Goal: Information Seeking & Learning: Learn about a topic

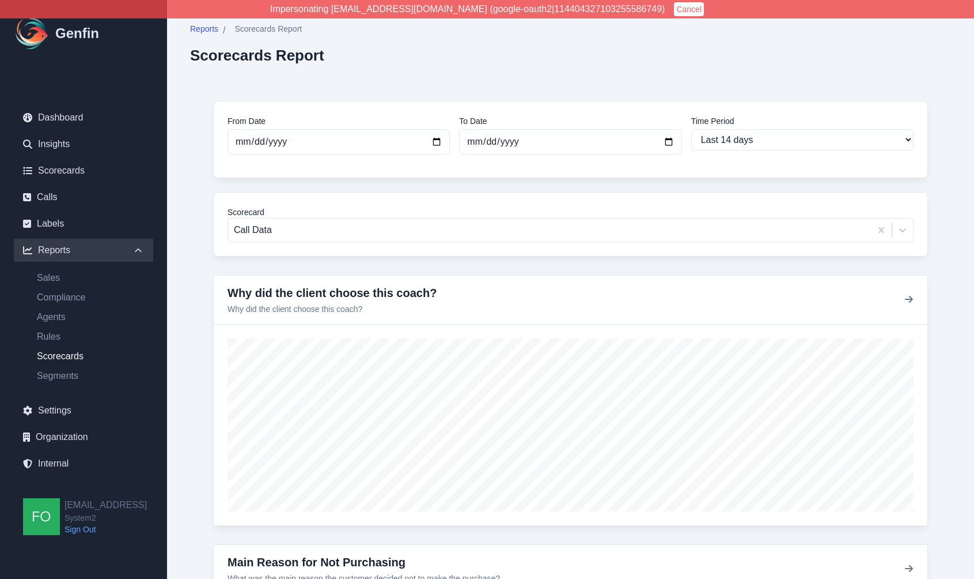
select select "14"
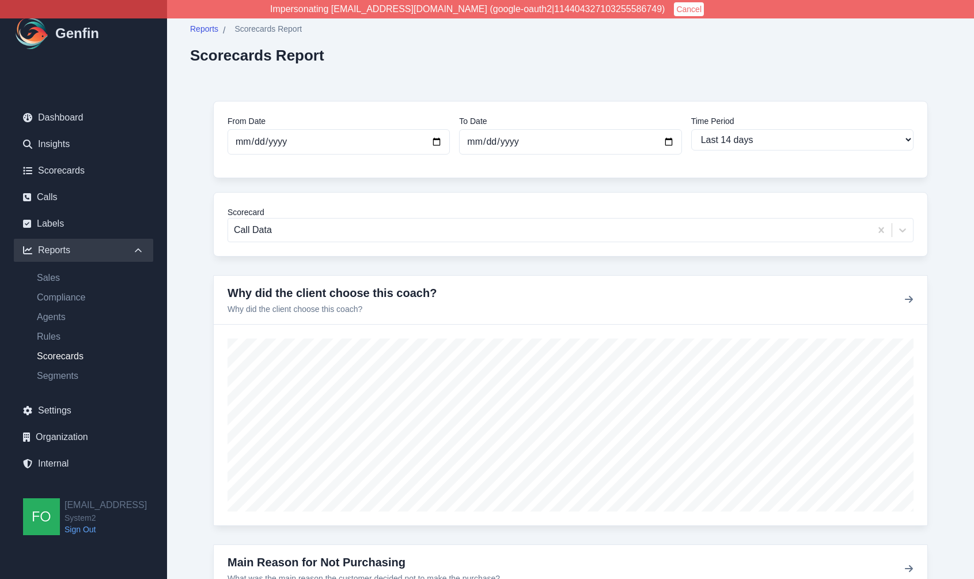
select select "14"
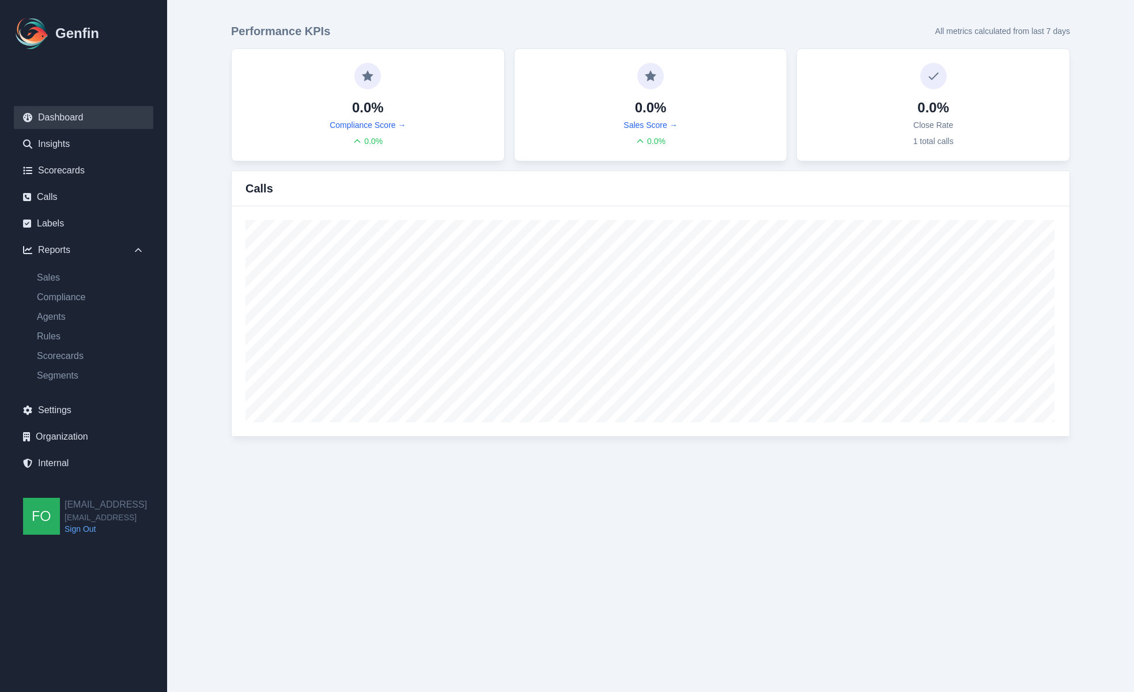
click at [201, 268] on main "Performance KPIs All metrics calculated from last 7 days 0.0% Compliance Score …" at bounding box center [650, 230] width 967 height 460
click at [75, 457] on link "Internal" at bounding box center [83, 463] width 139 height 23
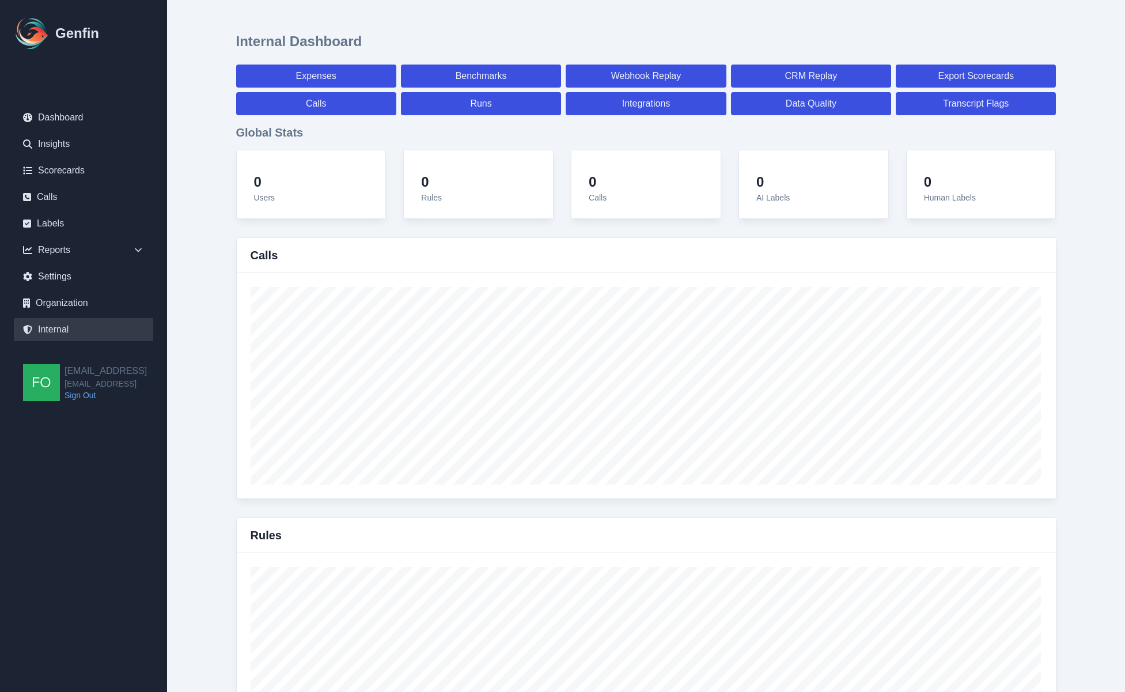
select select "paid"
select select "7"
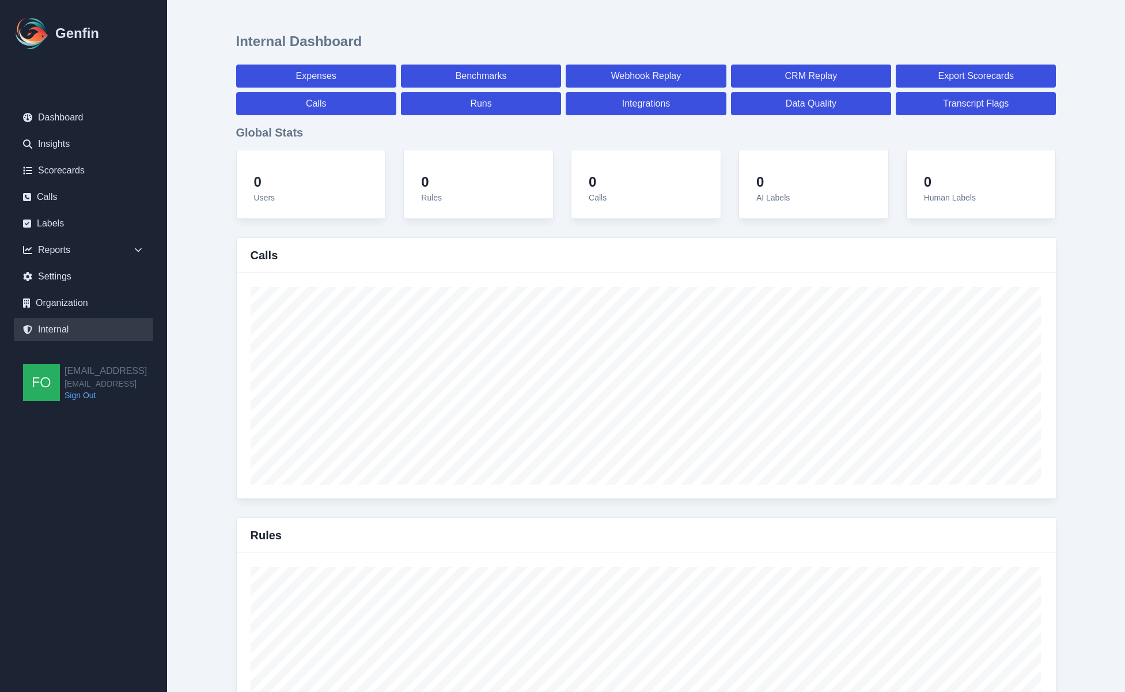
select select "paid"
select select "7"
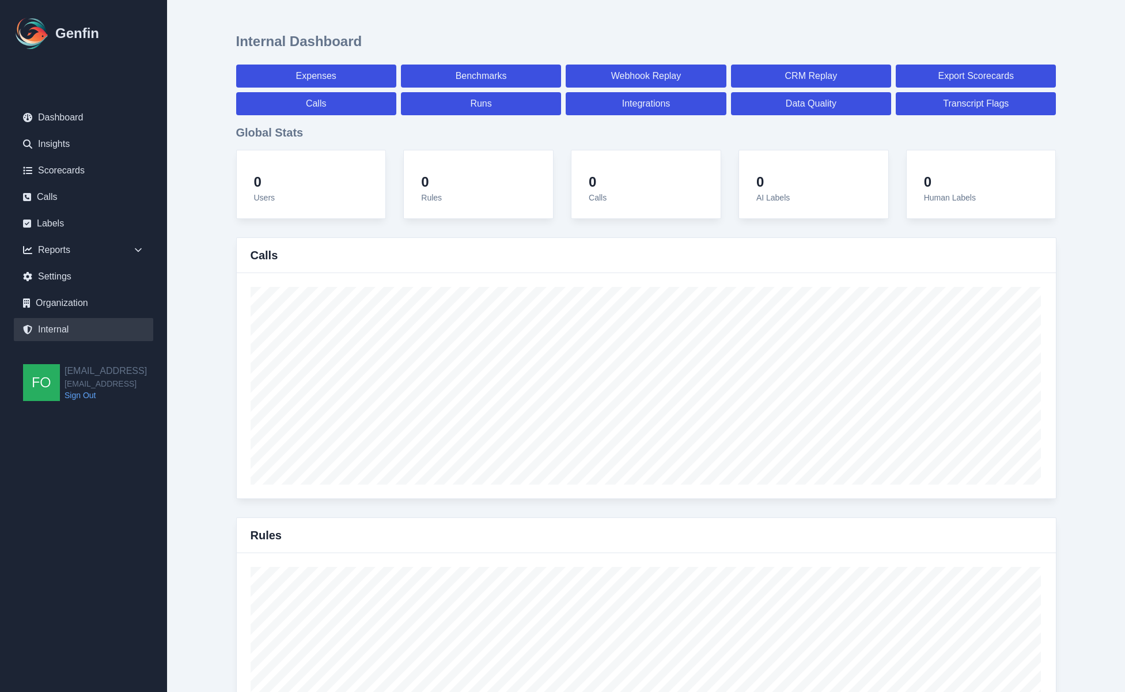
select select "7"
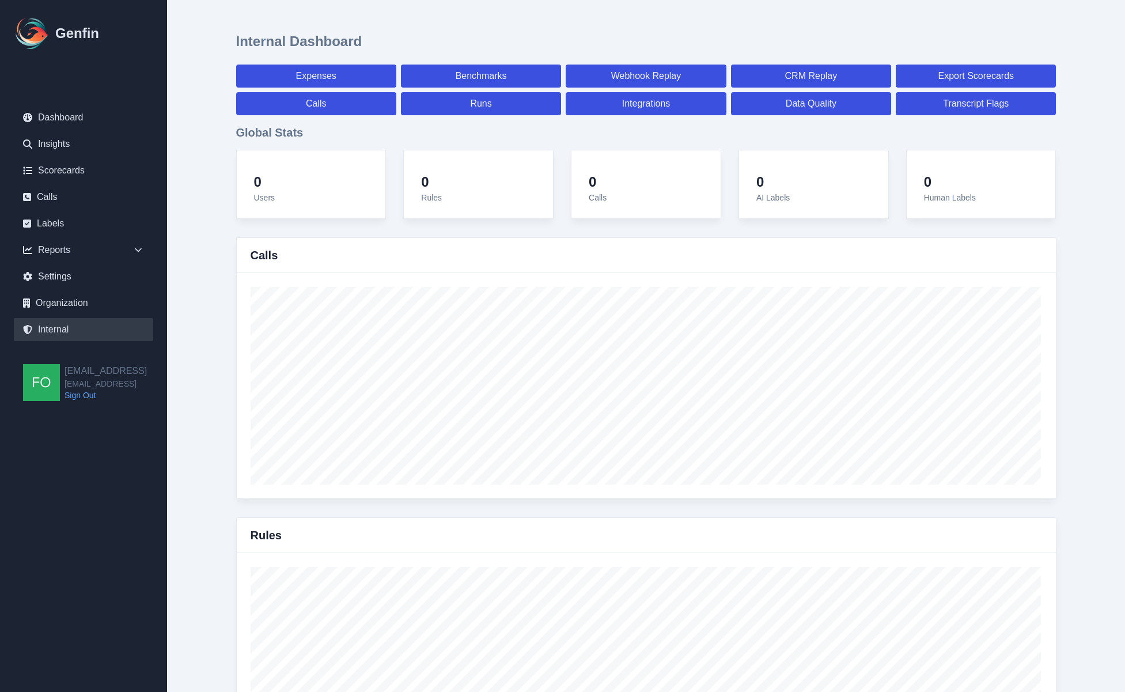
select select "7"
select select "paid"
select select "7"
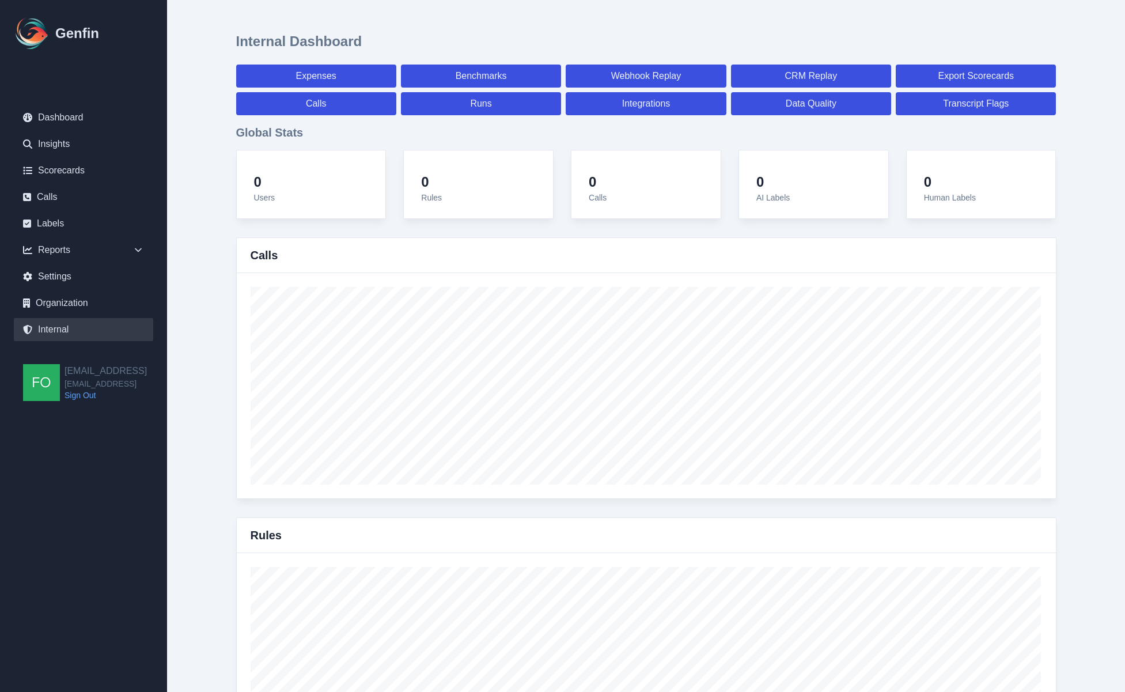
select select "7"
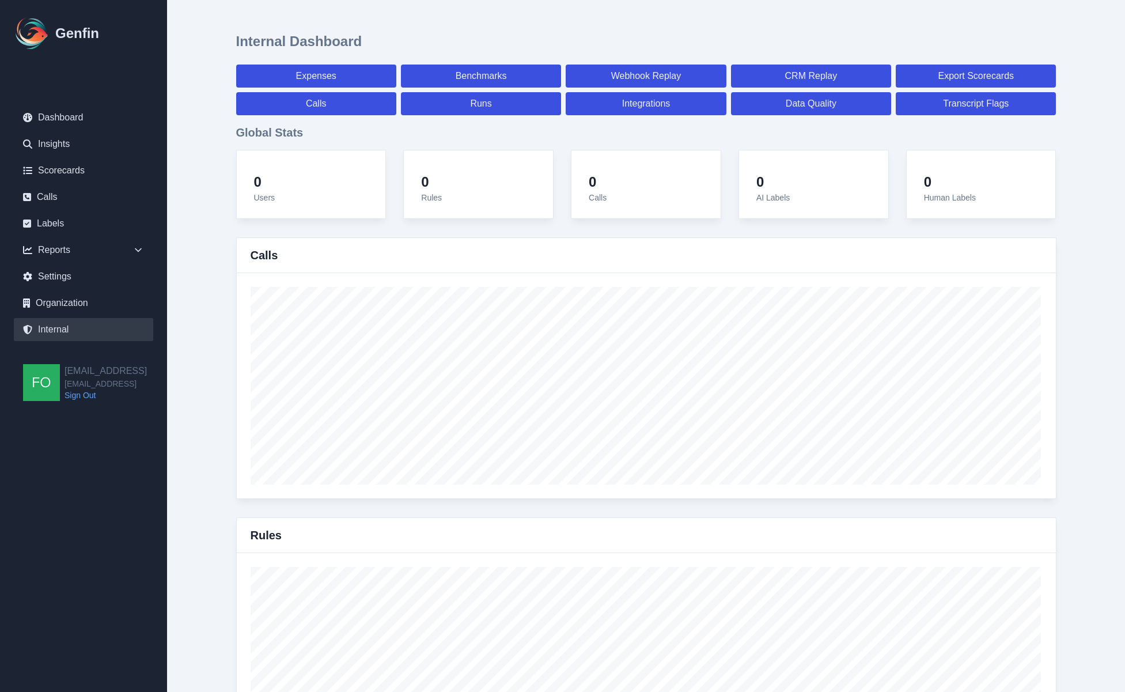
select select "7"
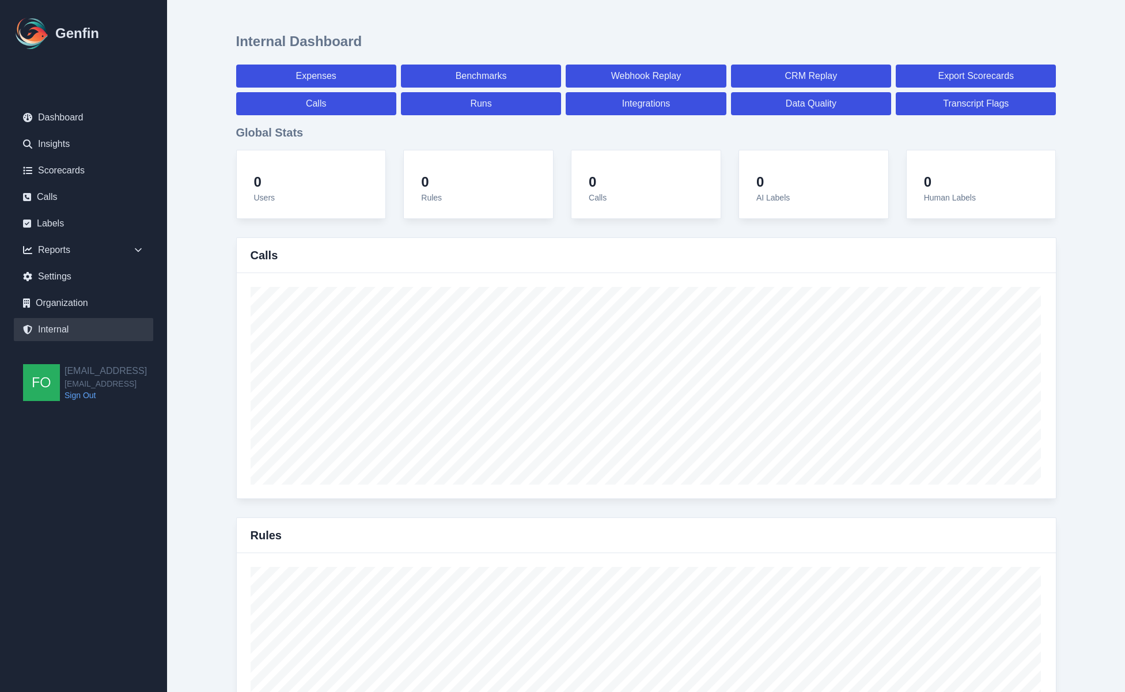
select select "paid"
select select "7"
select select "paid"
select select "7"
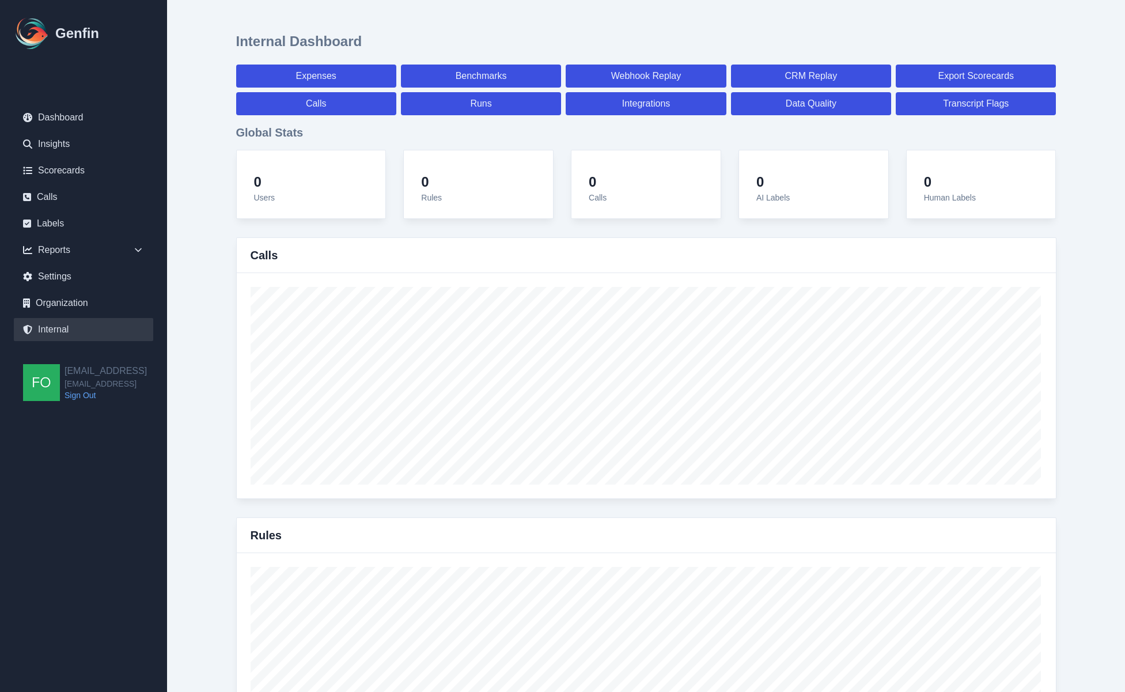
select select "paid"
select select "7"
select select "paid"
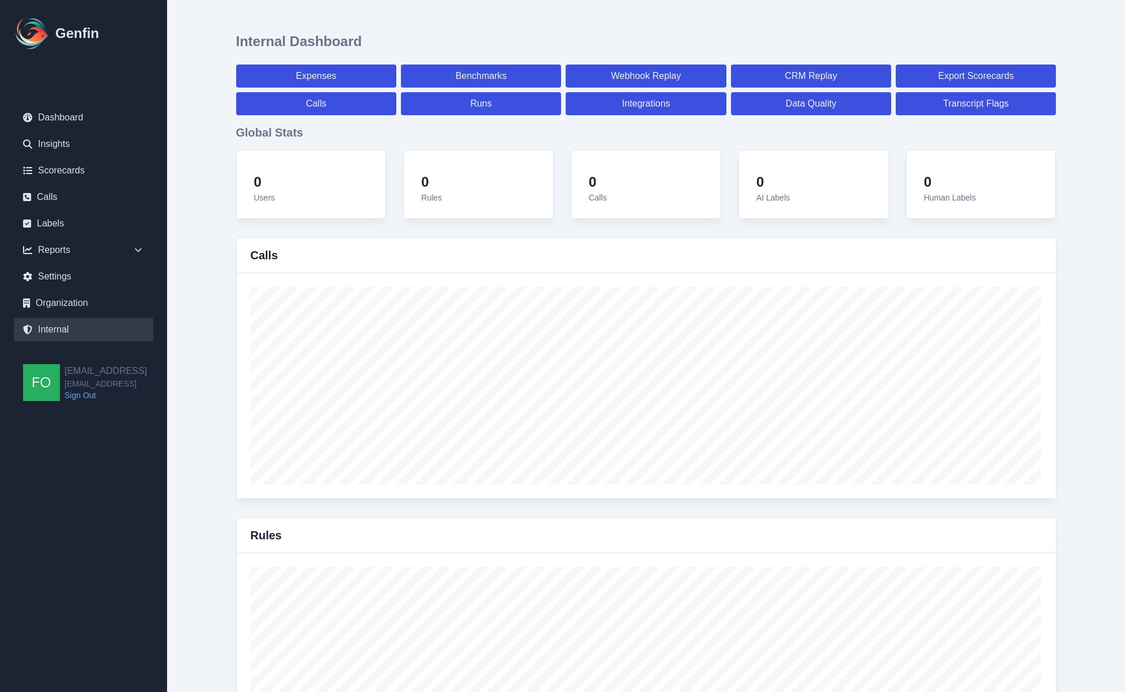
select select "7"
select select "paid"
select select "7"
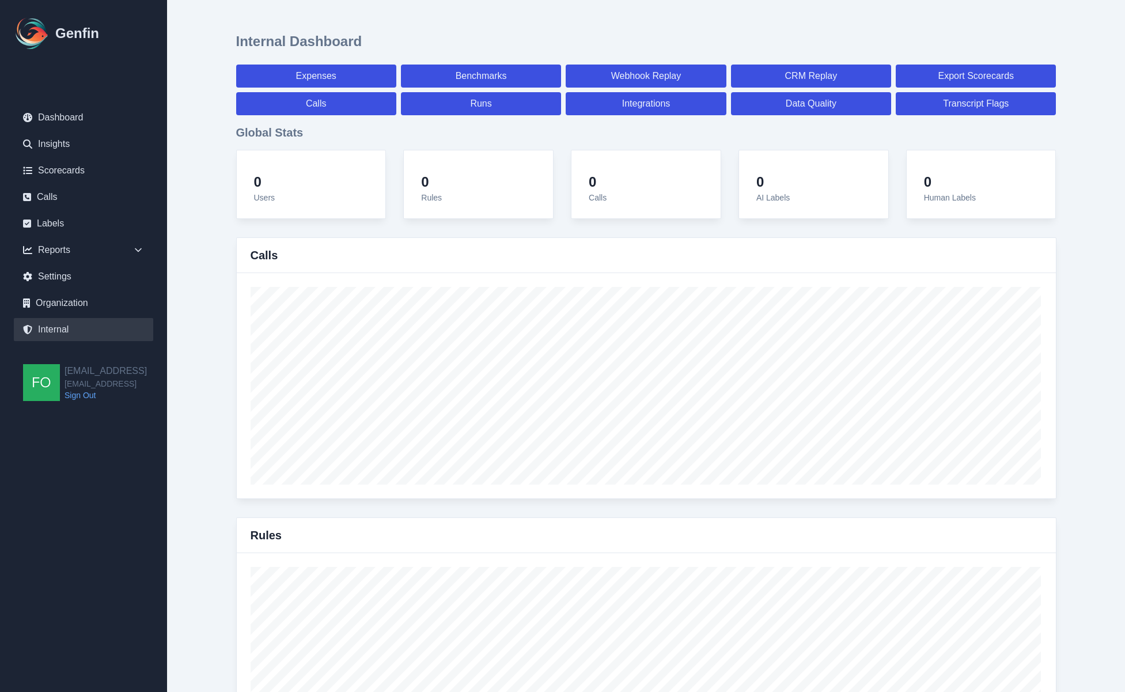
select select "7"
select select "paid"
select select "7"
select select "paid"
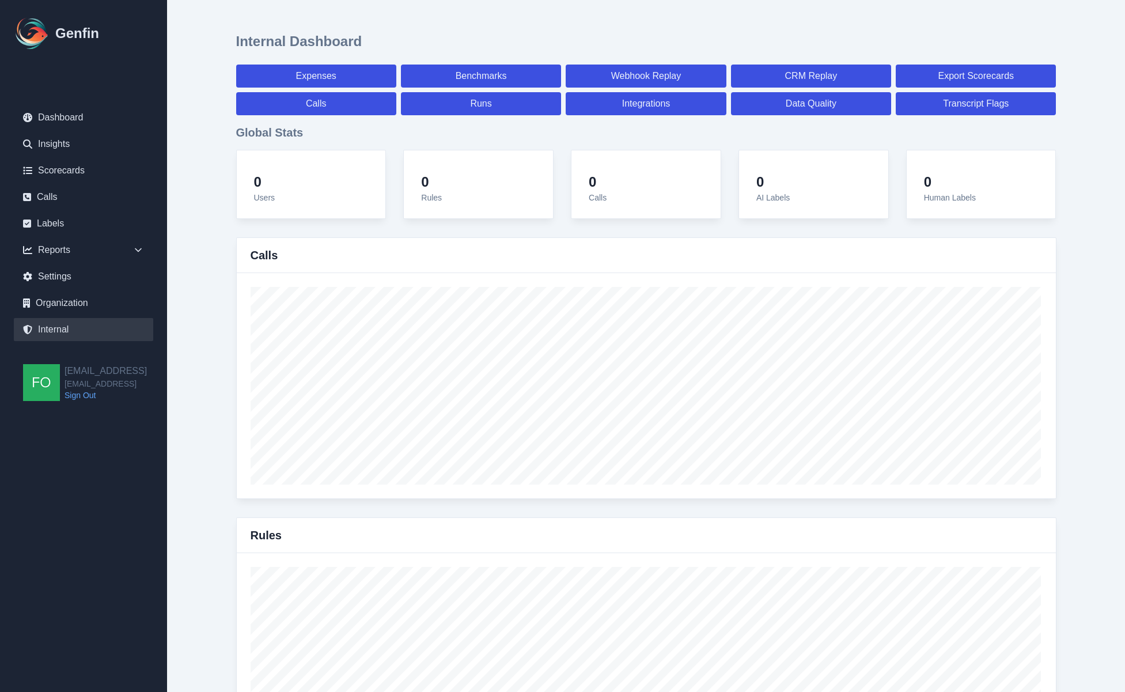
select select "7"
select select "paid"
select select "7"
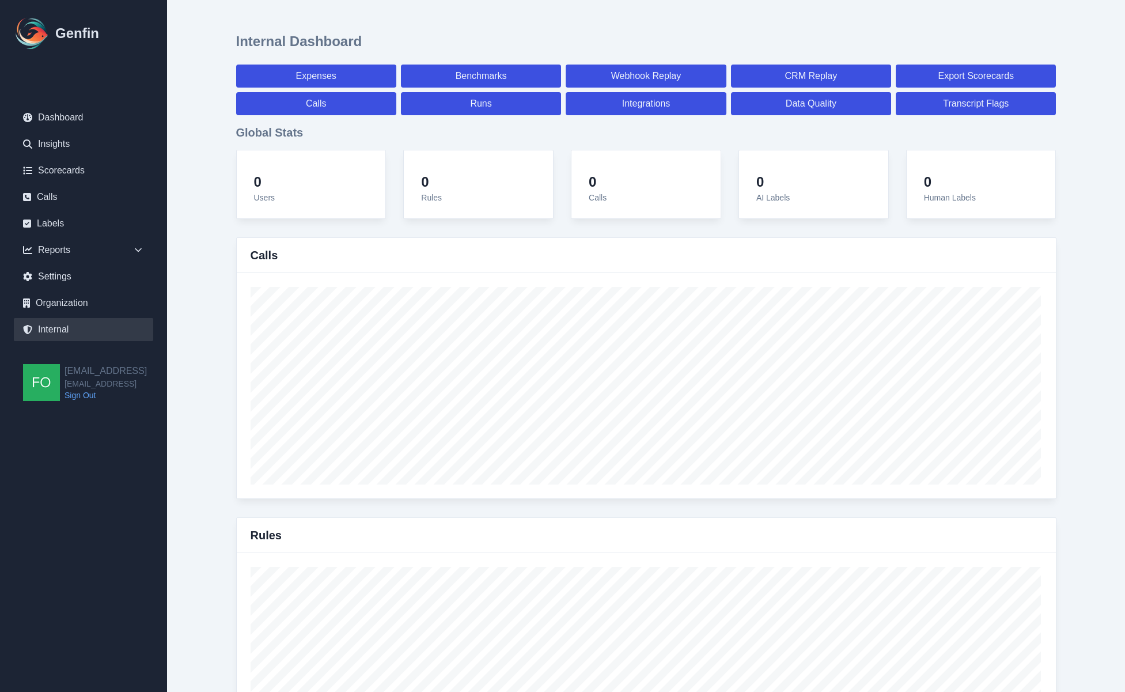
select select "7"
select select "paid"
select select "7"
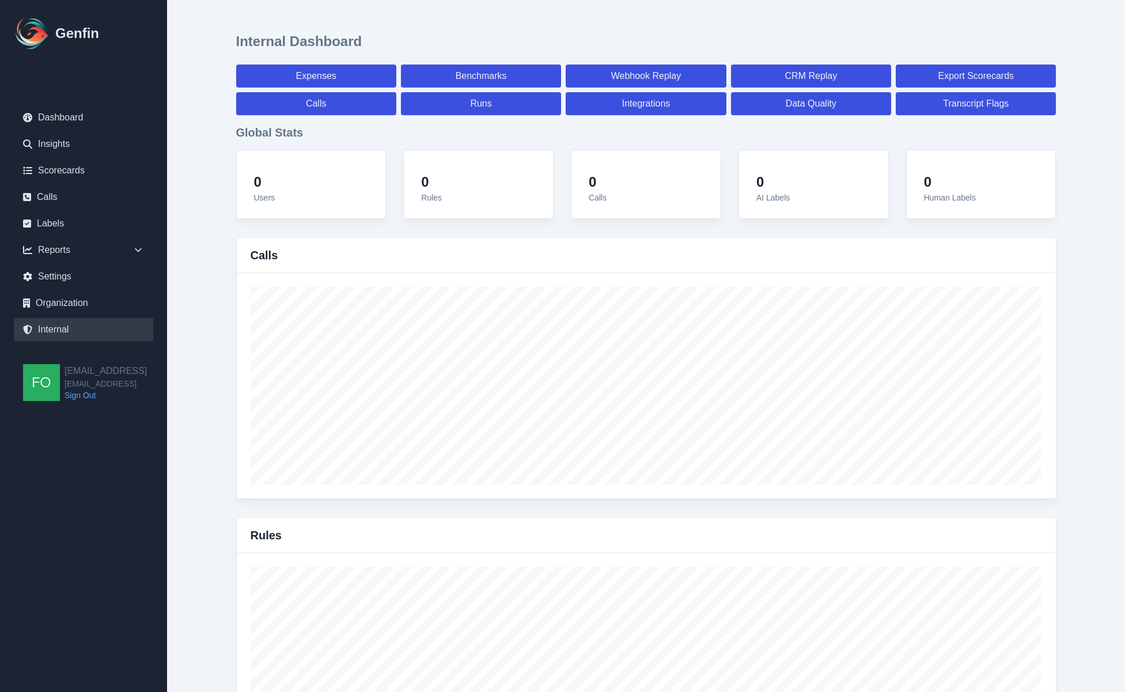
select select "7"
select select "paid"
select select "7"
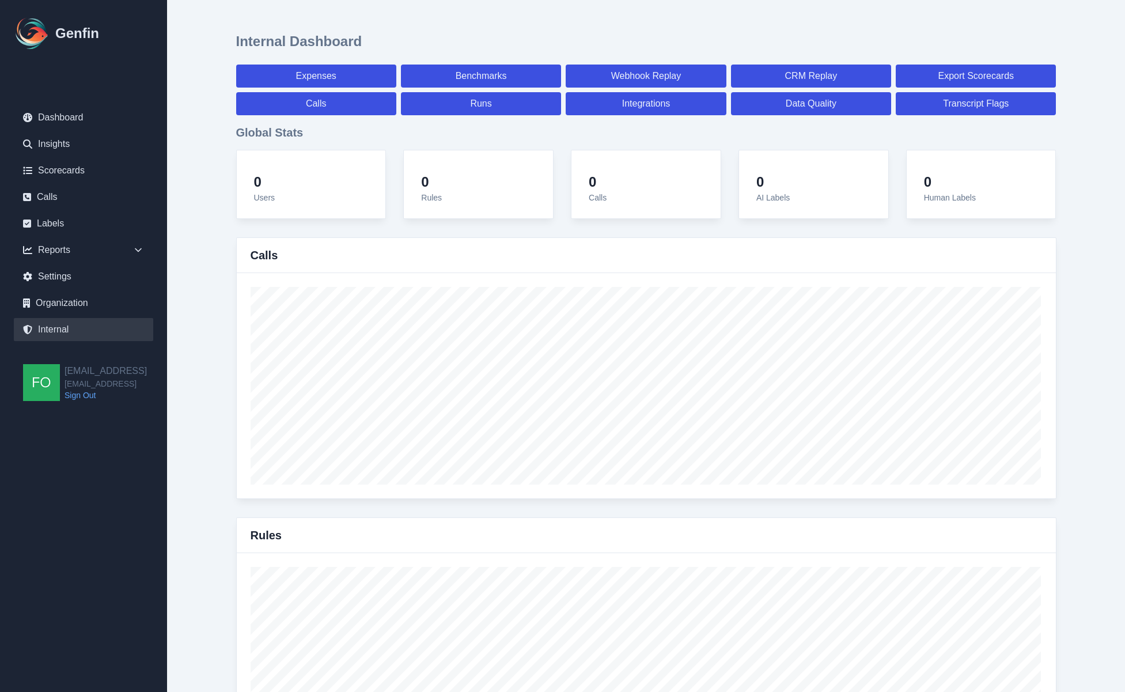
select select "7"
select select "paid"
select select "7"
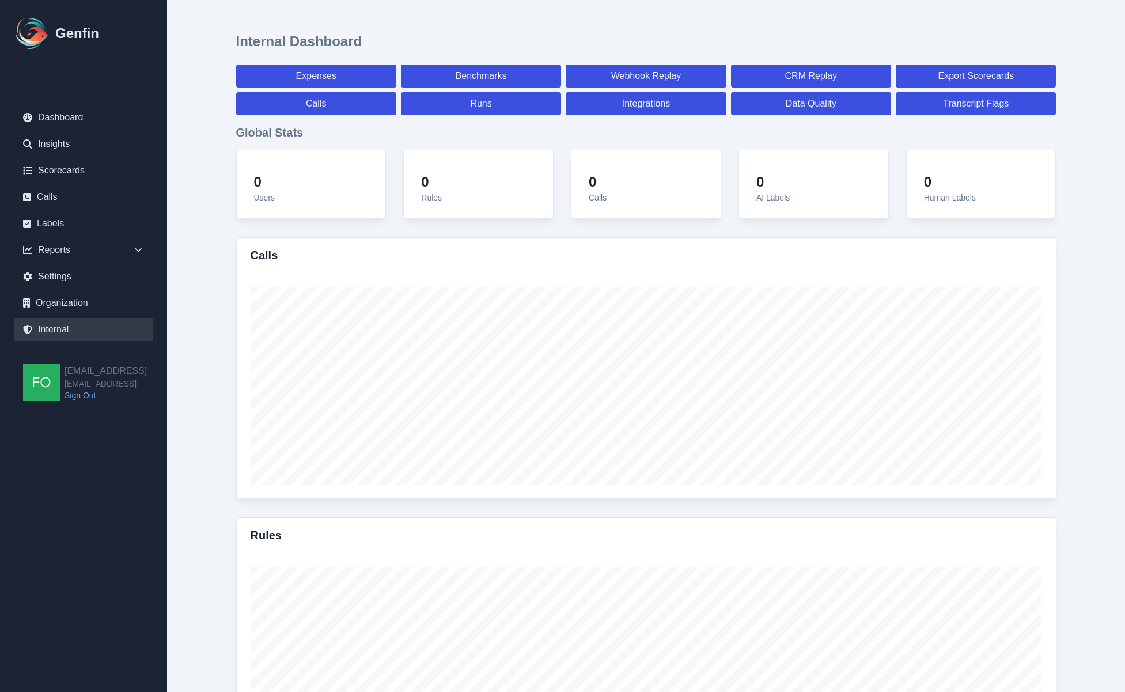
select select "7"
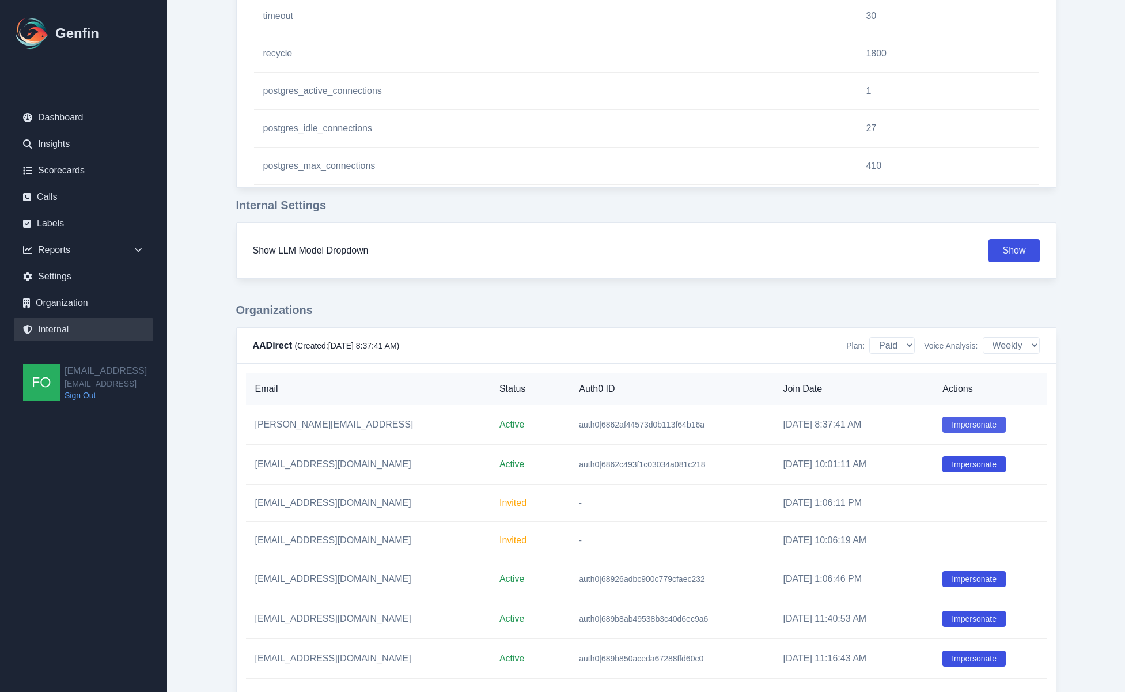
click at [975, 421] on button "Impersonate" at bounding box center [974, 425] width 63 height 16
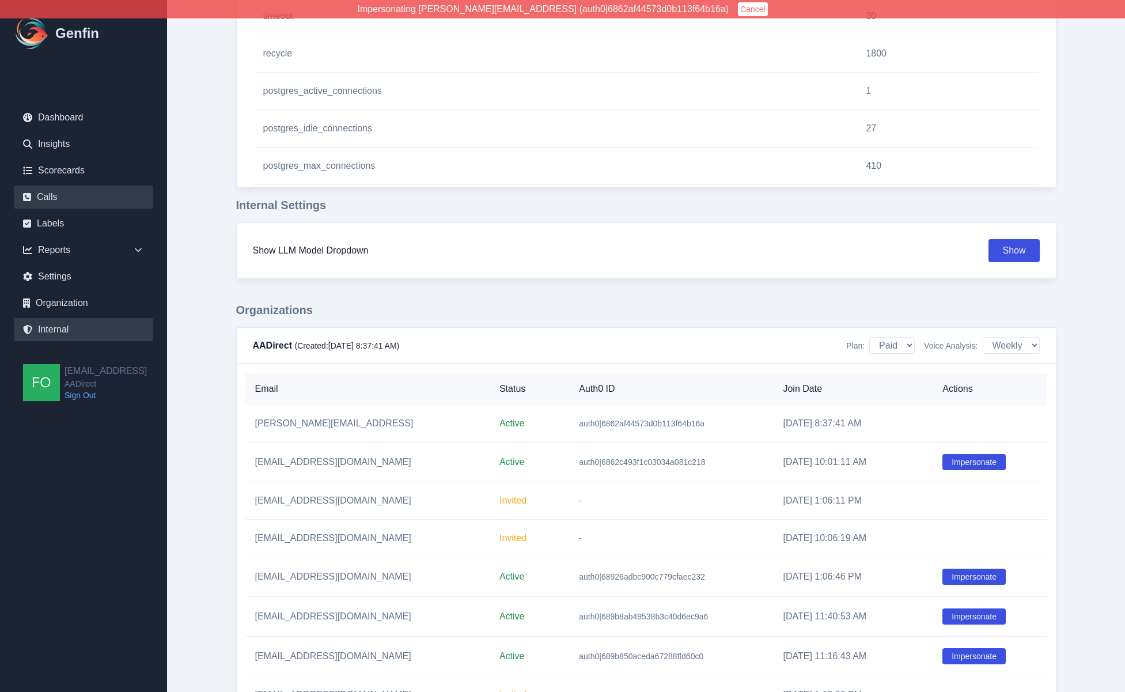
click at [62, 189] on link "Calls" at bounding box center [83, 197] width 139 height 23
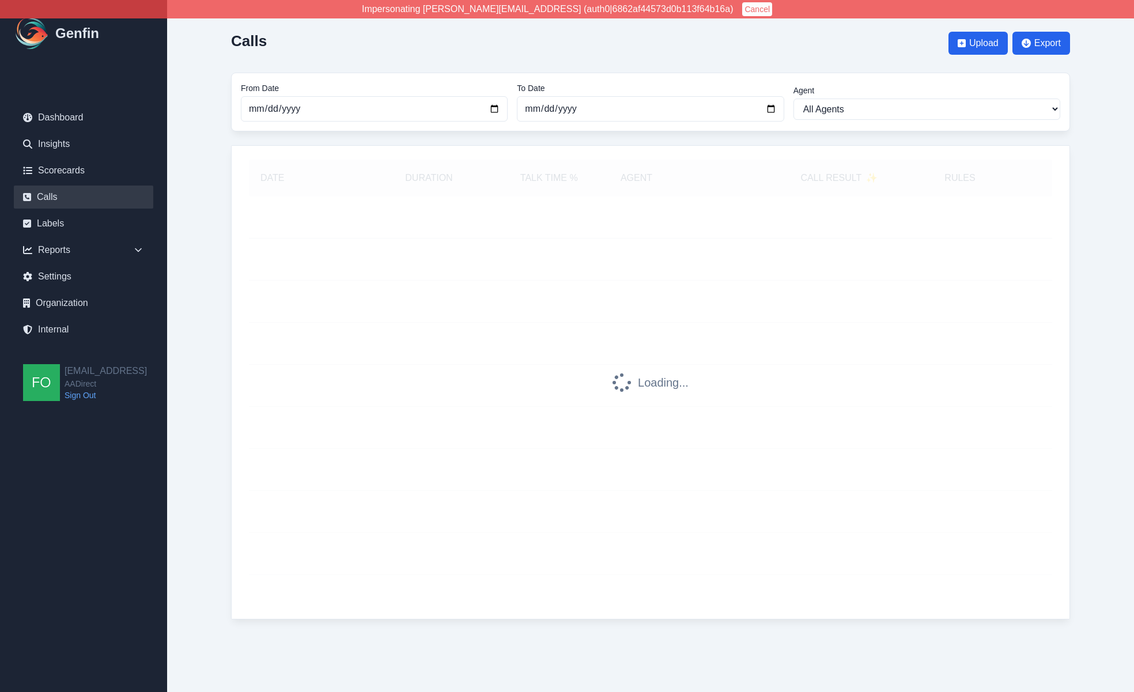
click at [209, 369] on div "Calls Upload Export From Date 2025-08-01 To Date 2025-09-02 Agent All Agents An…" at bounding box center [650, 321] width 885 height 643
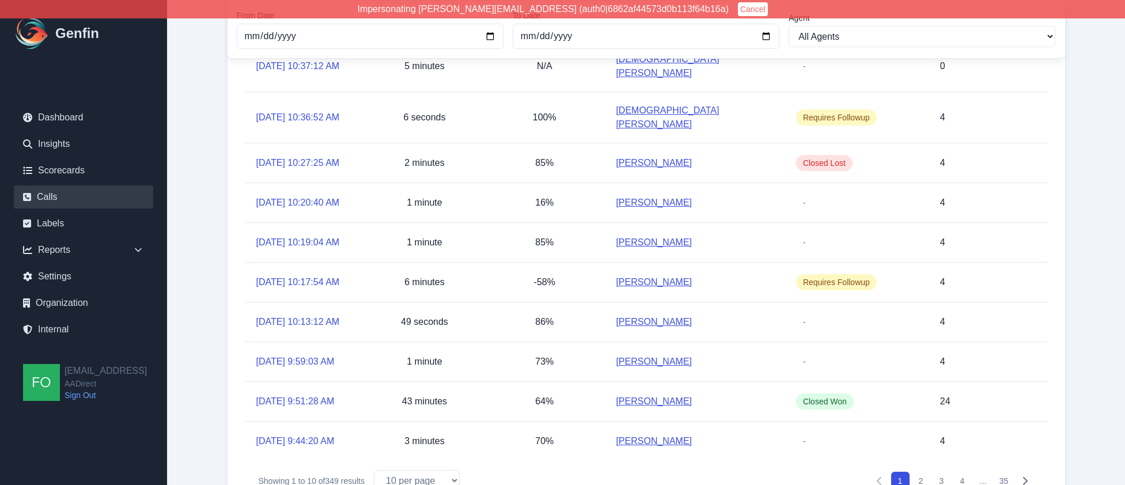
scroll to position [175, 0]
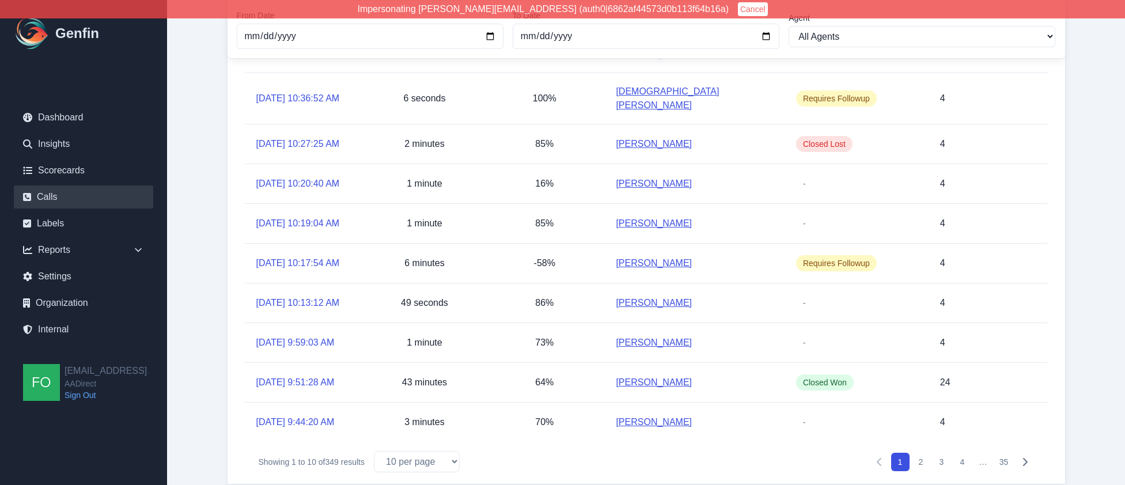
click at [1029, 453] on button "Next" at bounding box center [1025, 462] width 18 height 18
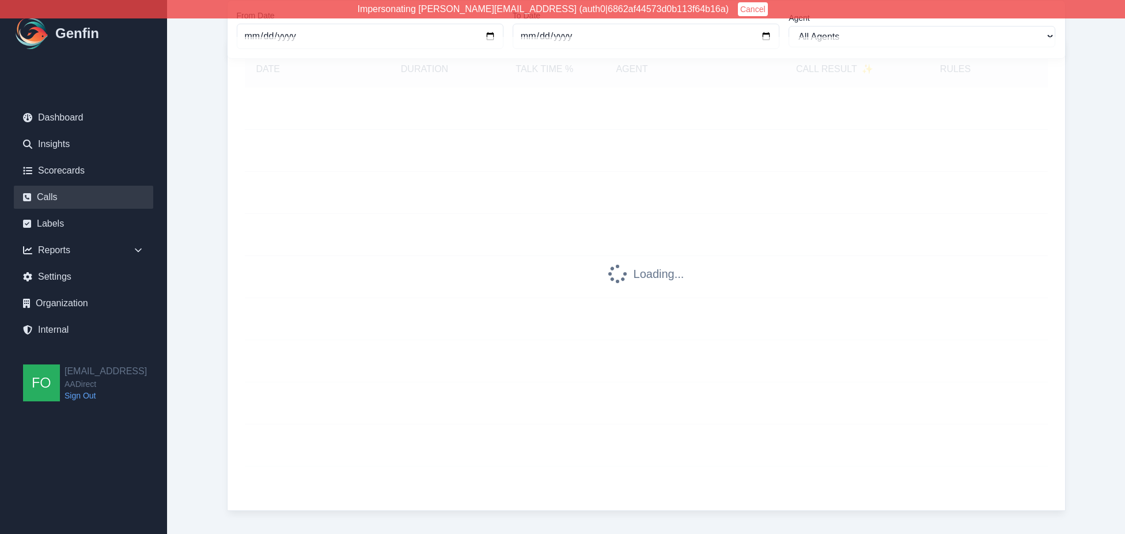
scroll to position [126, 0]
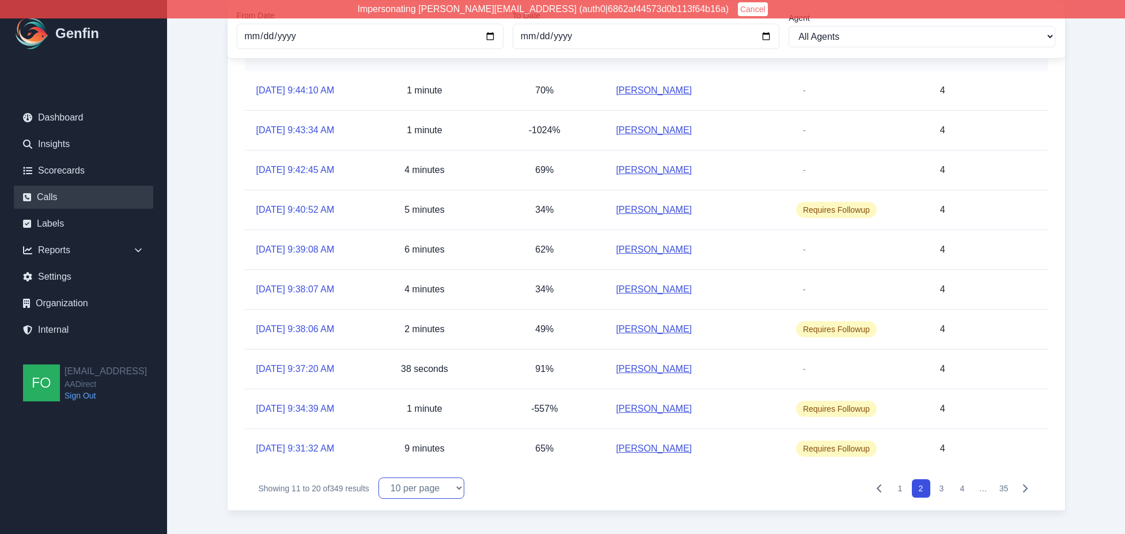
click at [409, 485] on select "10 per page 25 per page 50 per page 100 per page" at bounding box center [422, 487] width 86 height 21
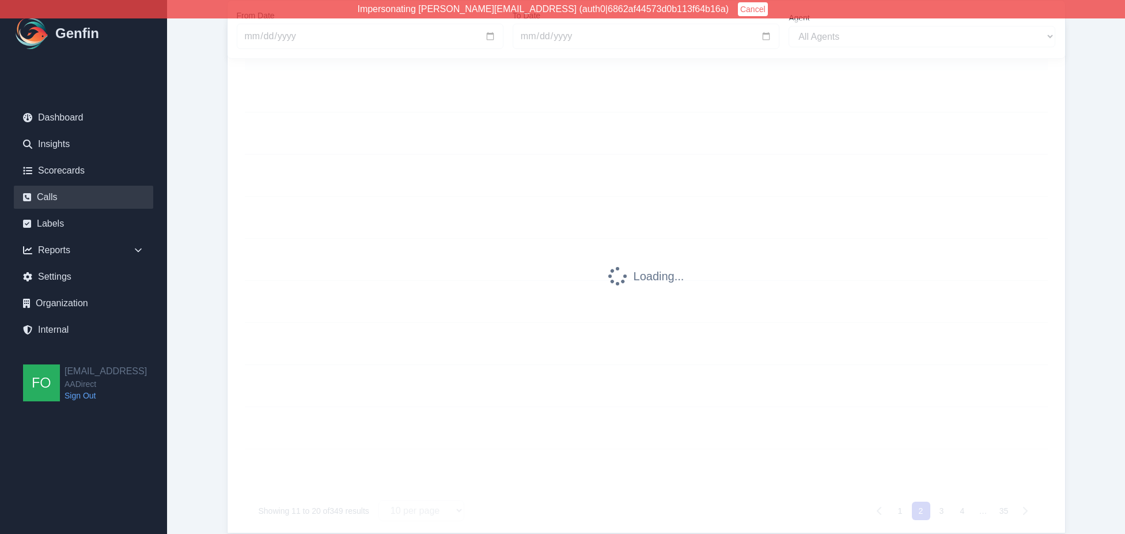
select select "50"
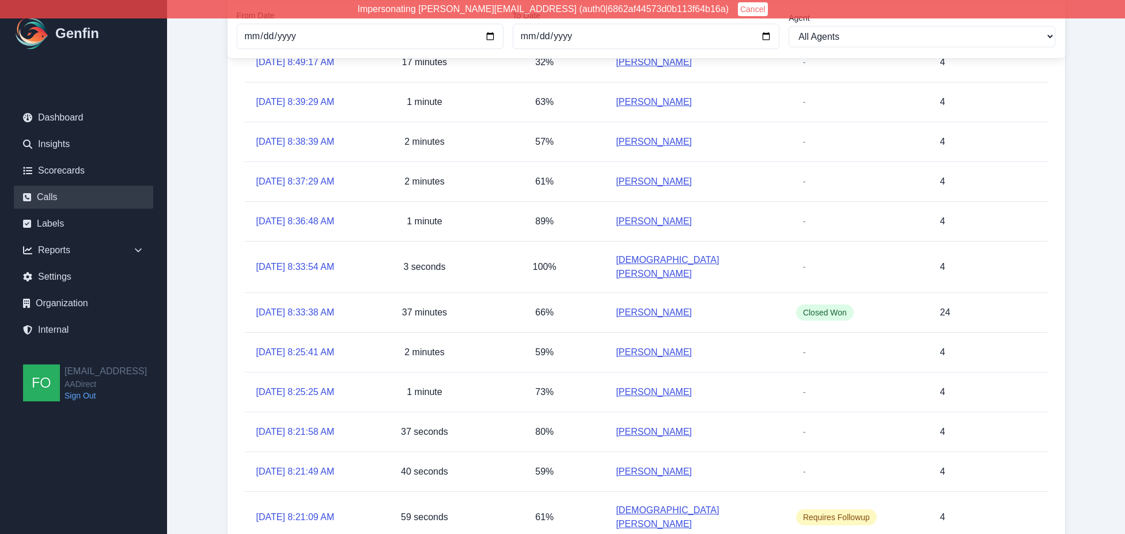
scroll to position [1717, 0]
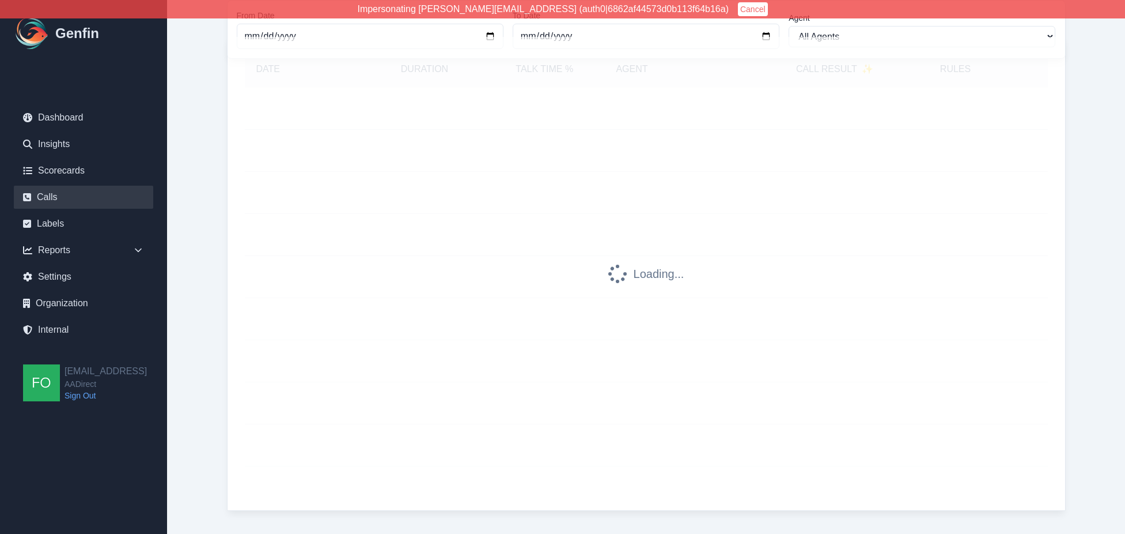
select select "50"
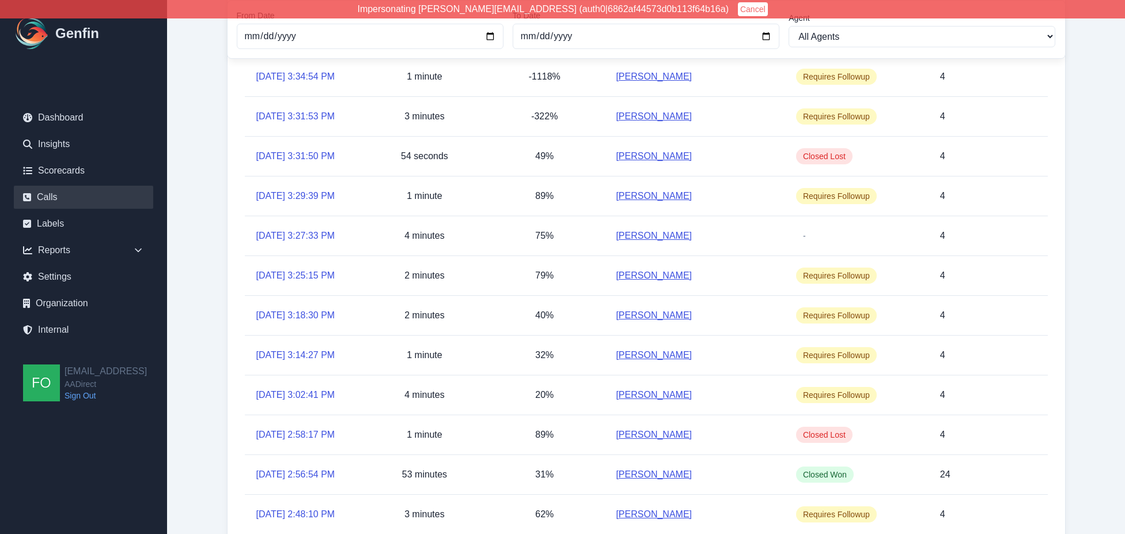
scroll to position [1717, 0]
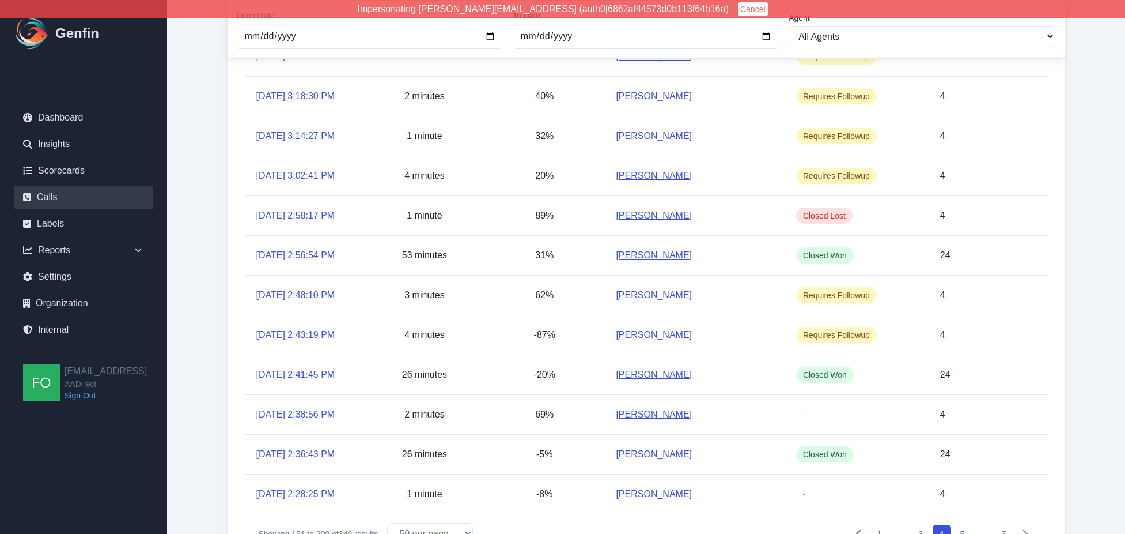
click at [962, 485] on button "5" at bounding box center [963, 533] width 18 height 18
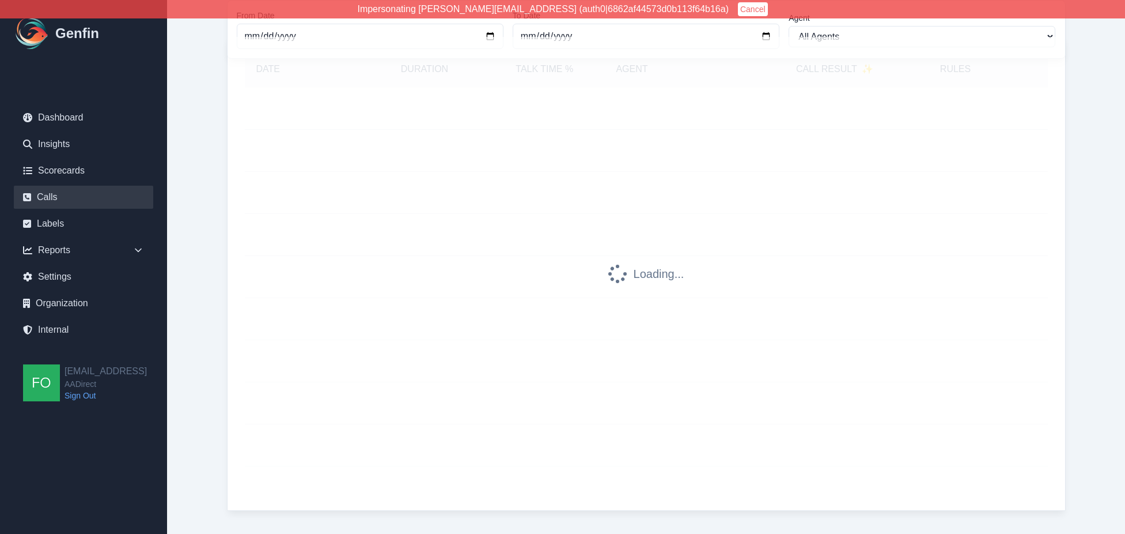
scroll to position [109, 0]
select select "50"
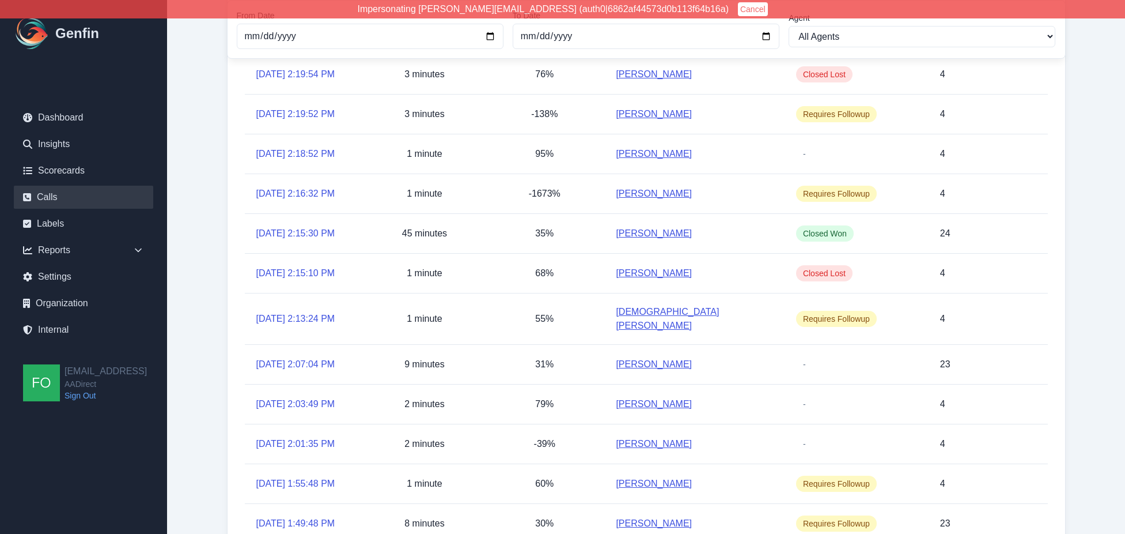
scroll to position [290, 0]
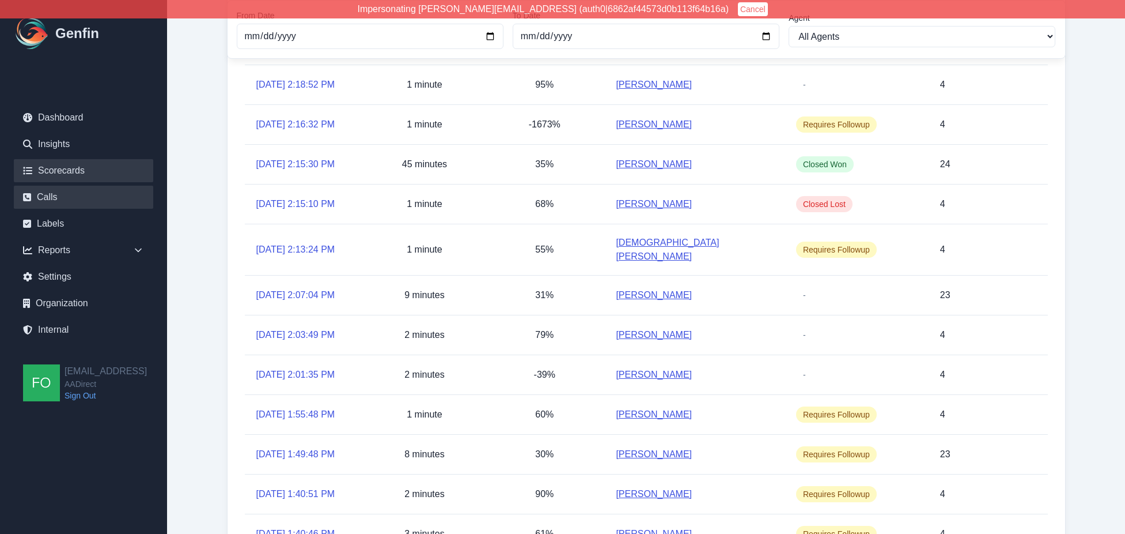
click at [85, 166] on link "Scorecards" at bounding box center [83, 170] width 139 height 23
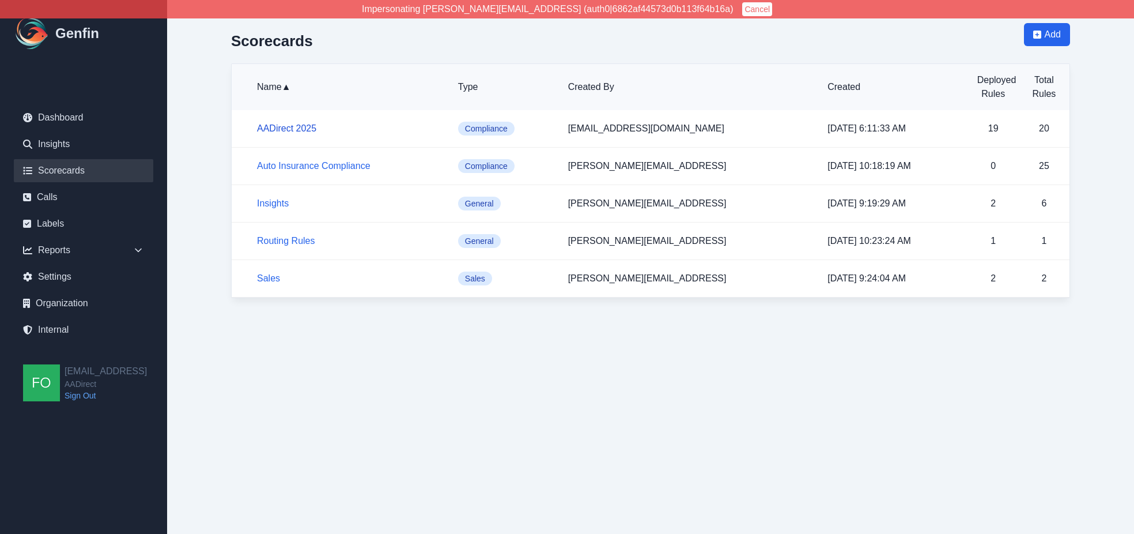
click at [289, 124] on link "AADirect 2025" at bounding box center [286, 128] width 59 height 10
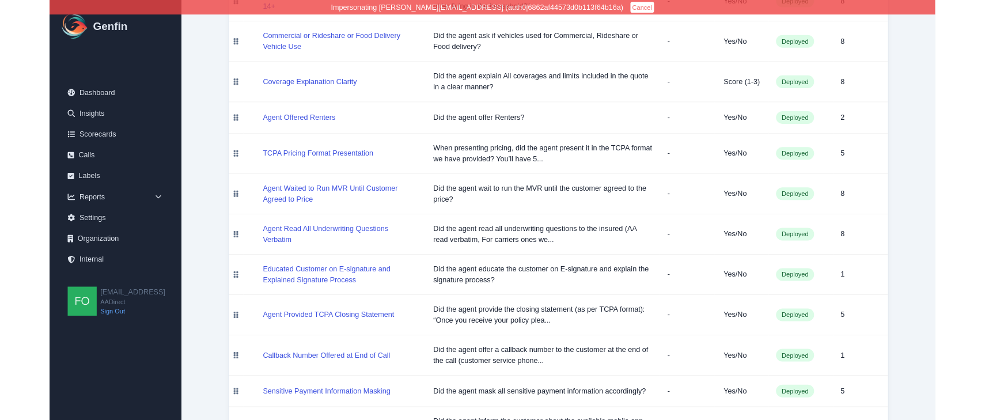
scroll to position [794, 0]
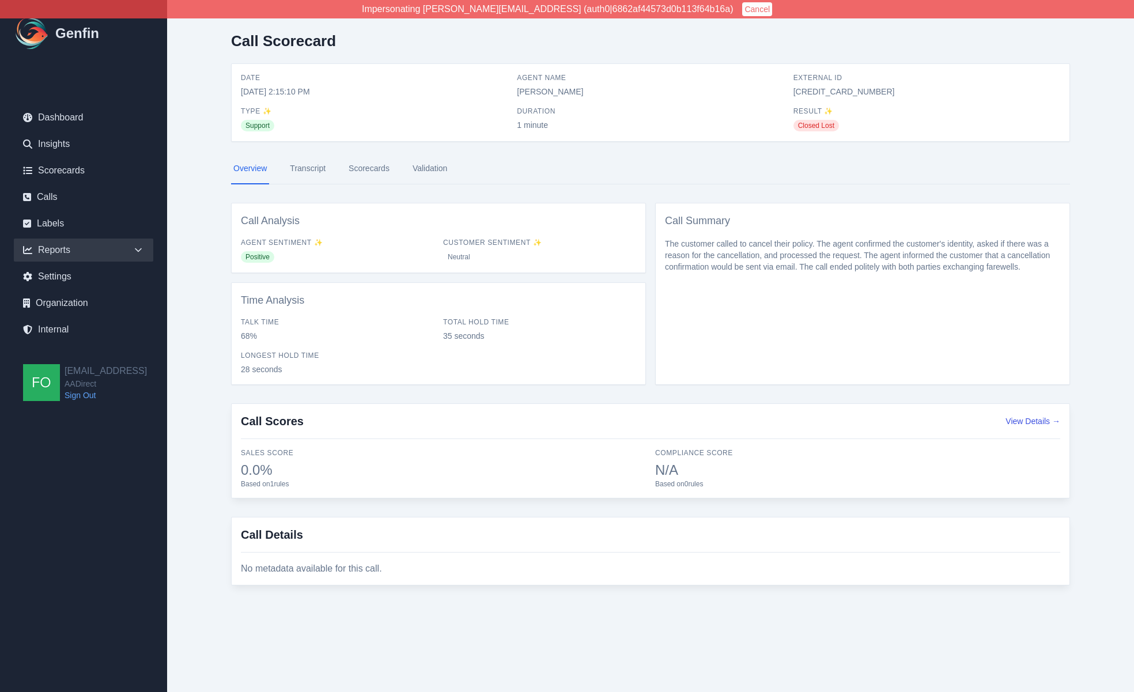
click at [133, 250] on icon at bounding box center [139, 250] width 12 height 12
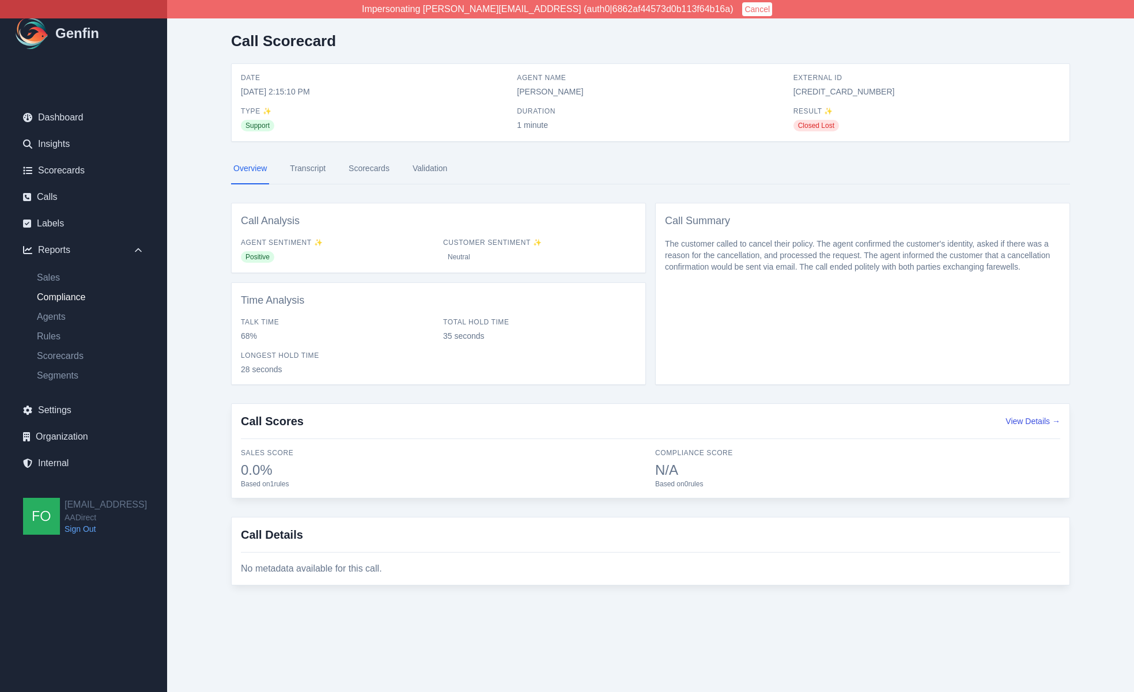
click at [61, 297] on link "Compliance" at bounding box center [91, 297] width 126 height 14
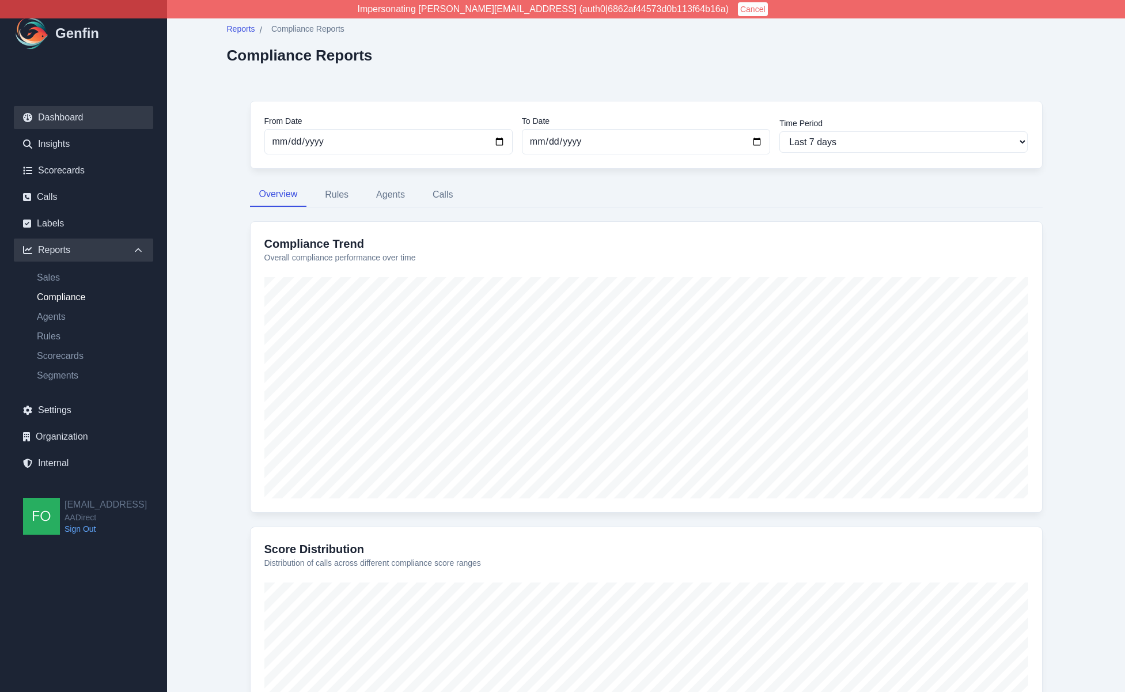
click at [82, 114] on link "Dashboard" at bounding box center [83, 117] width 139 height 23
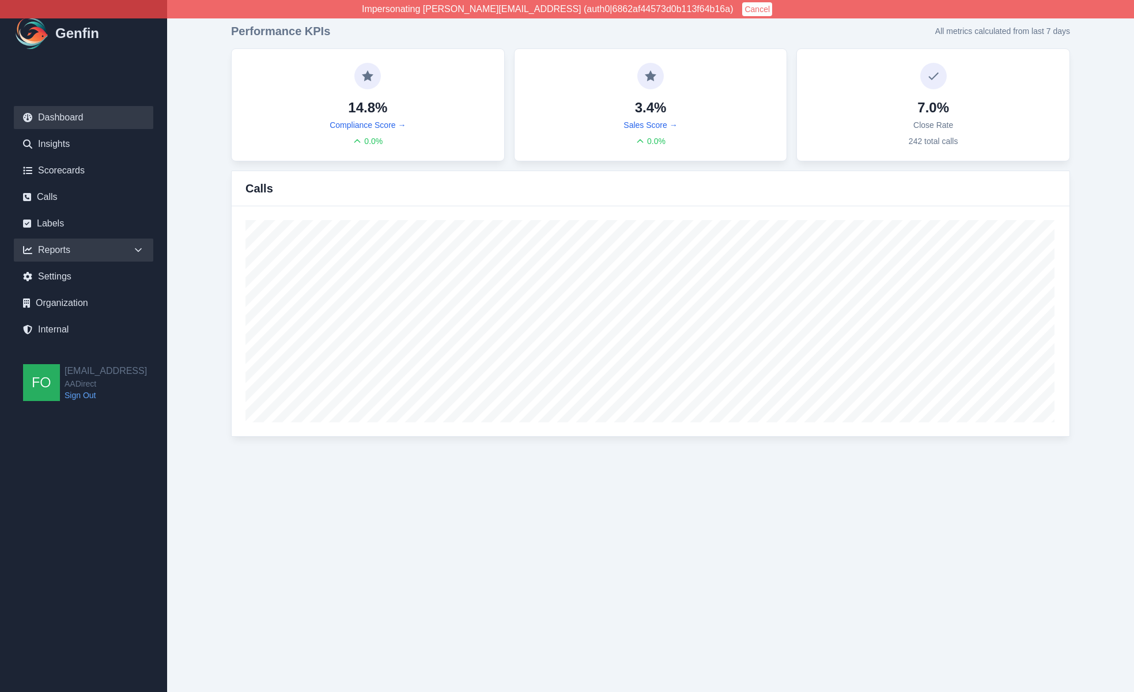
click at [131, 251] on div "Reports" at bounding box center [83, 250] width 139 height 23
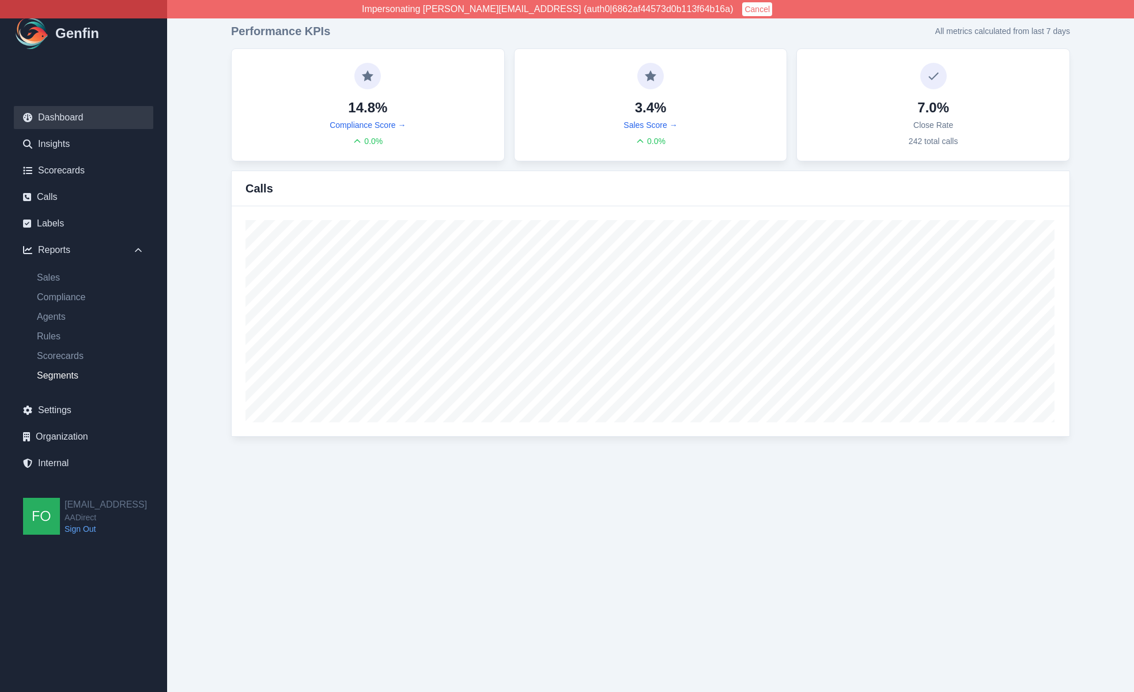
click at [74, 380] on link "Segments" at bounding box center [91, 376] width 126 height 14
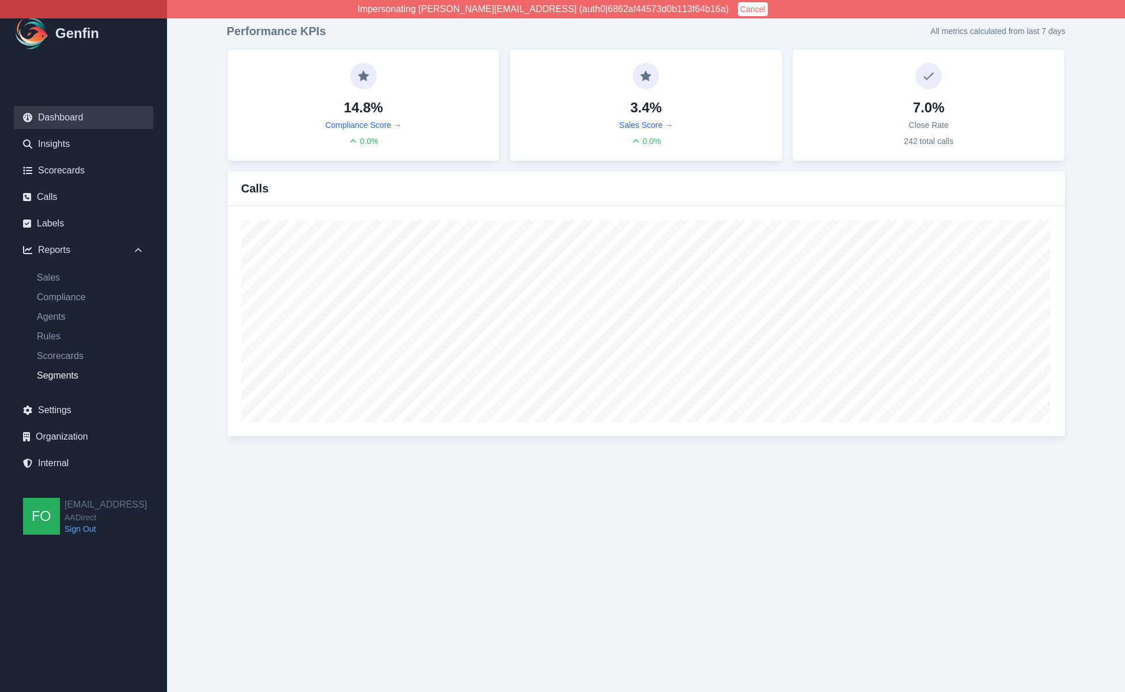
select select "14"
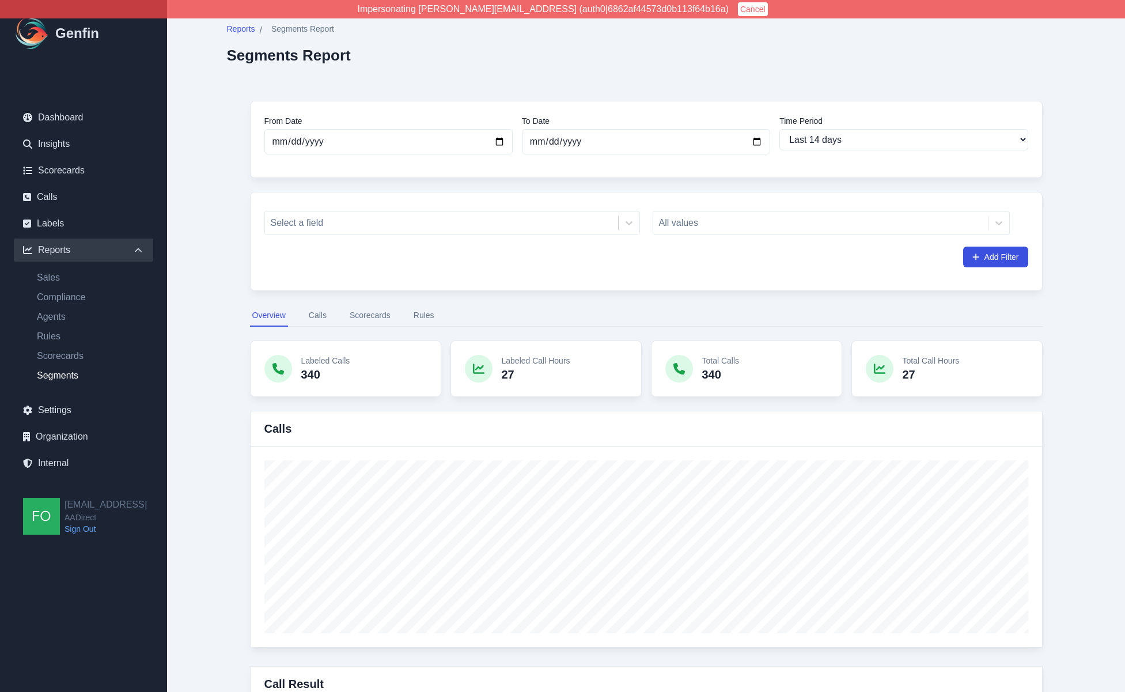
scroll to position [14, 0]
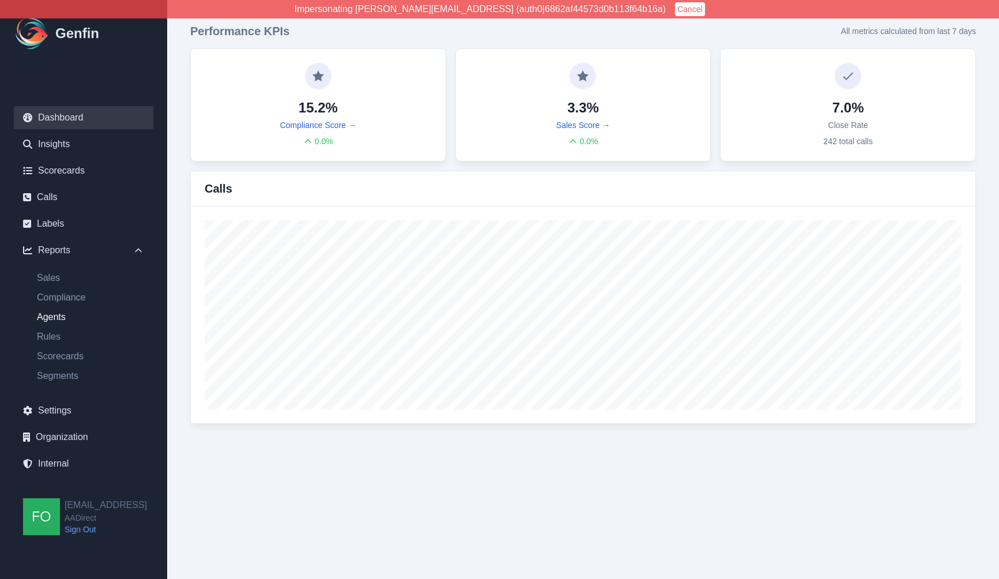
click at [50, 316] on link "Agents" at bounding box center [91, 317] width 126 height 14
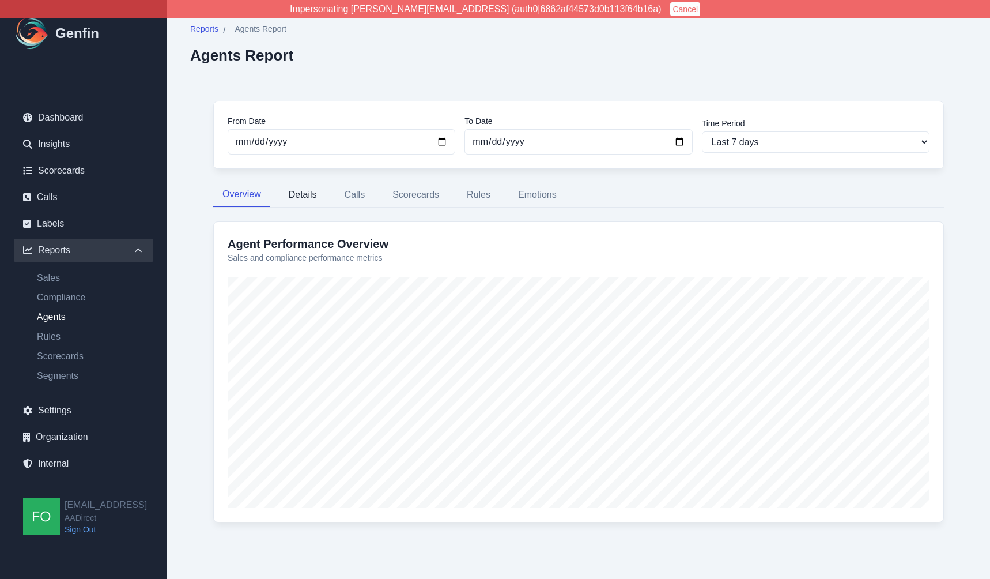
click at [305, 198] on button "Details" at bounding box center [302, 195] width 47 height 24
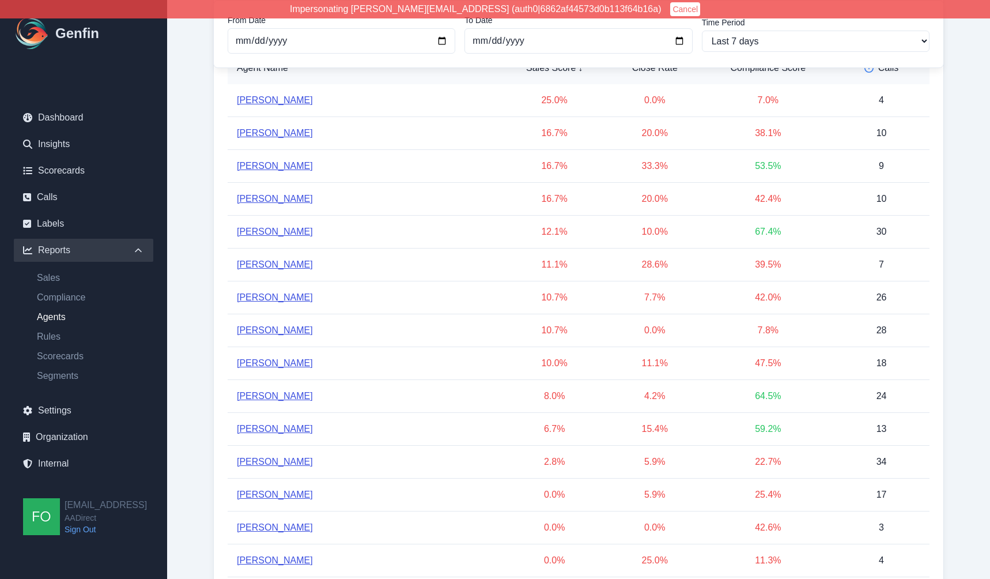
scroll to position [43, 0]
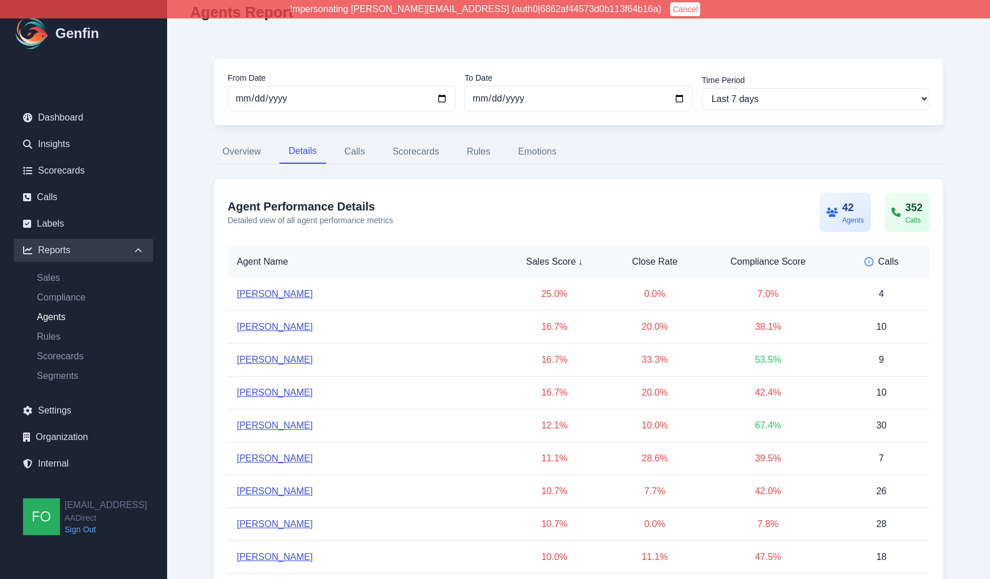
click at [53, 316] on link "Agents" at bounding box center [91, 317] width 126 height 14
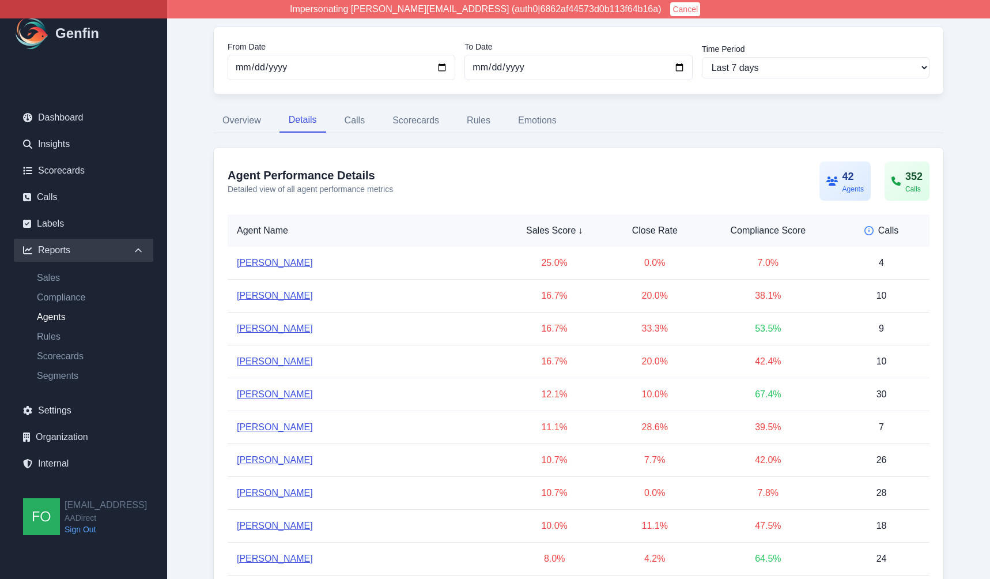
scroll to position [82, 0]
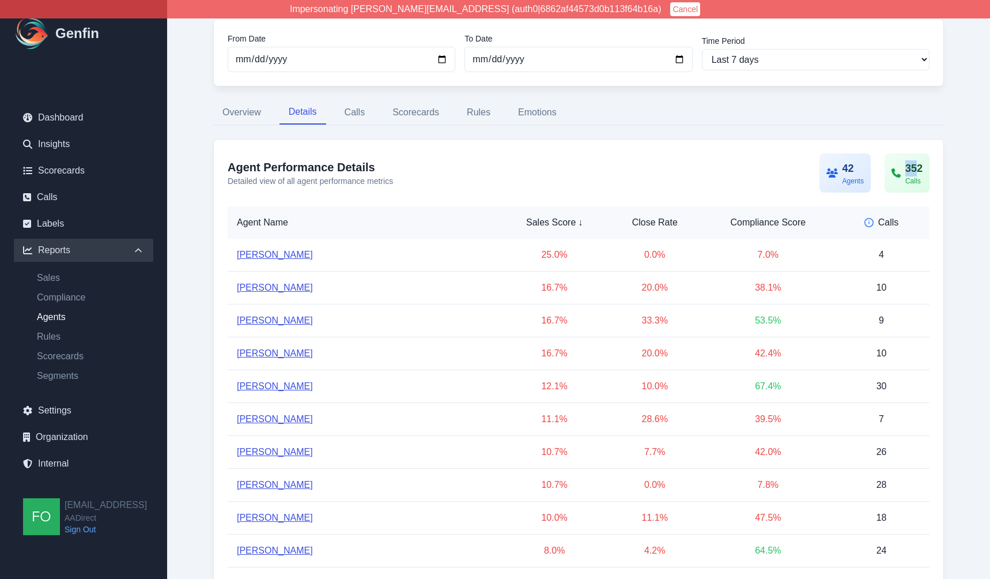
drag, startPoint x: 900, startPoint y: 163, endPoint x: 916, endPoint y: 163, distance: 15.6
click at [916, 163] on div "352 Calls" at bounding box center [906, 172] width 31 height 25
click at [916, 163] on div "352" at bounding box center [913, 168] width 17 height 16
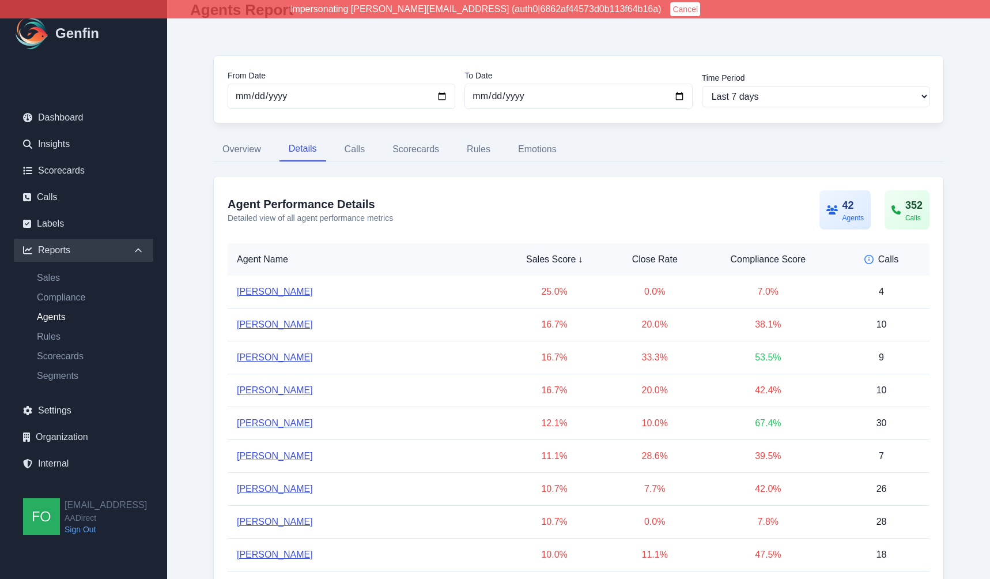
scroll to position [44, 0]
click at [887, 263] on div "Calls" at bounding box center [881, 261] width 78 height 14
click at [874, 259] on div "Calls ↑" at bounding box center [880, 261] width 79 height 14
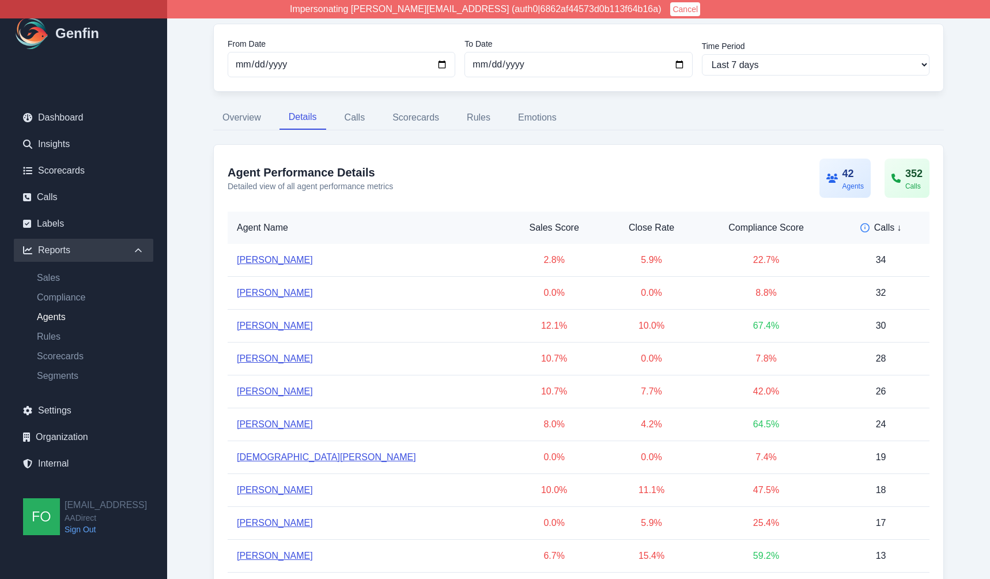
scroll to position [98, 0]
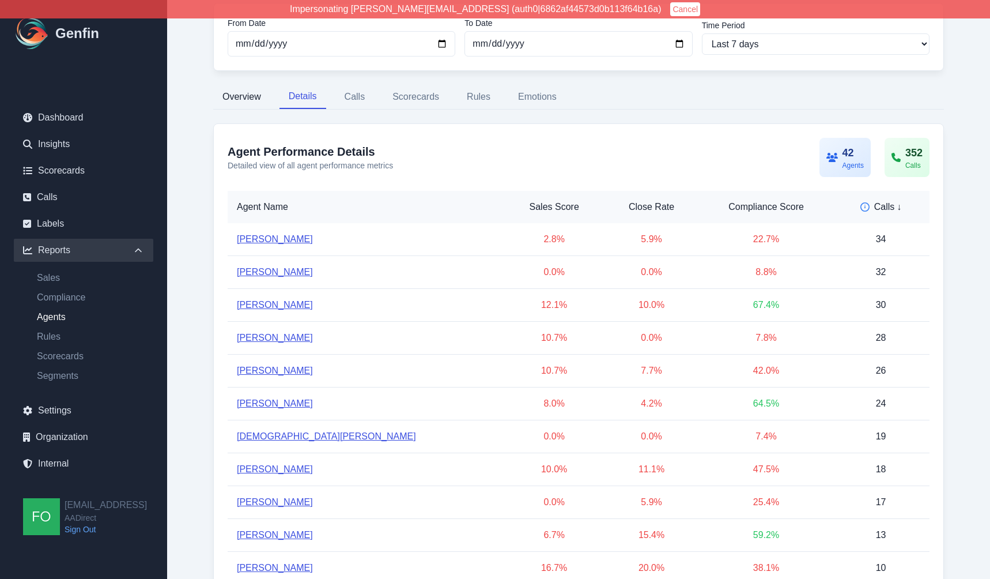
click at [229, 93] on button "Overview" at bounding box center [241, 97] width 57 height 24
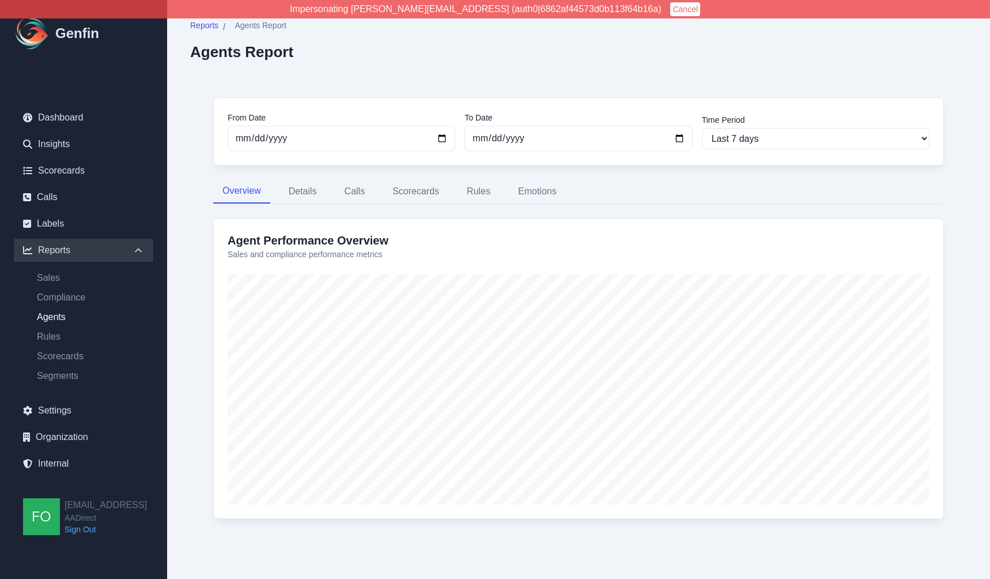
scroll to position [3, 0]
click at [289, 189] on button "Details" at bounding box center [302, 191] width 47 height 24
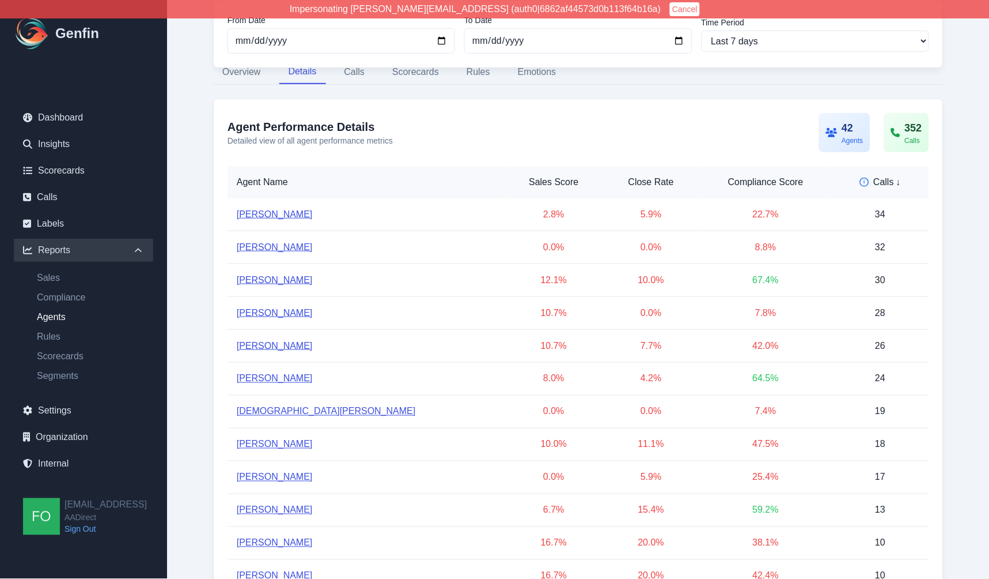
scroll to position [82, 0]
